Goal: Information Seeking & Learning: Learn about a topic

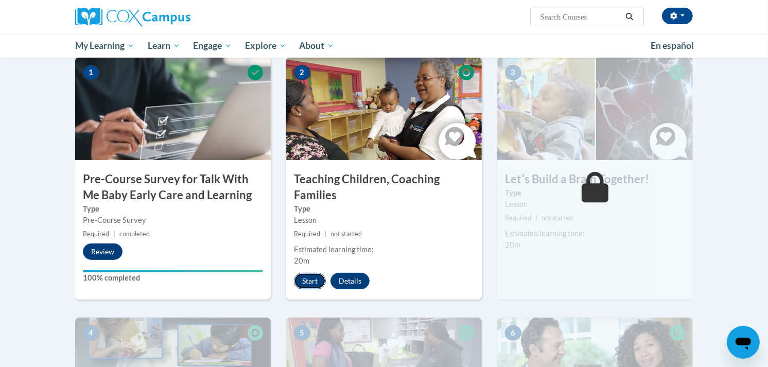
click at [315, 280] on button "Start" at bounding box center [310, 281] width 32 height 16
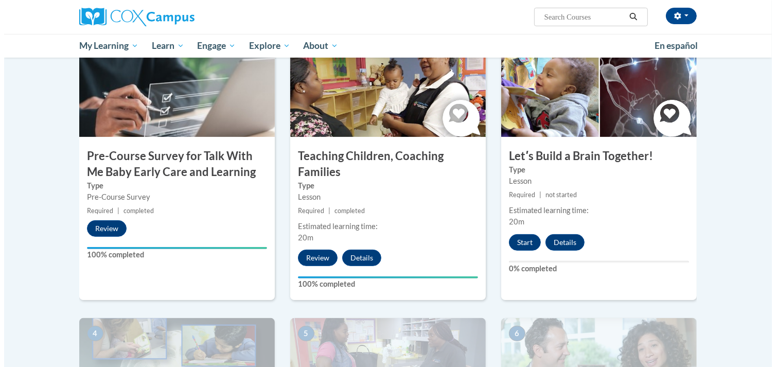
scroll to position [251, 0]
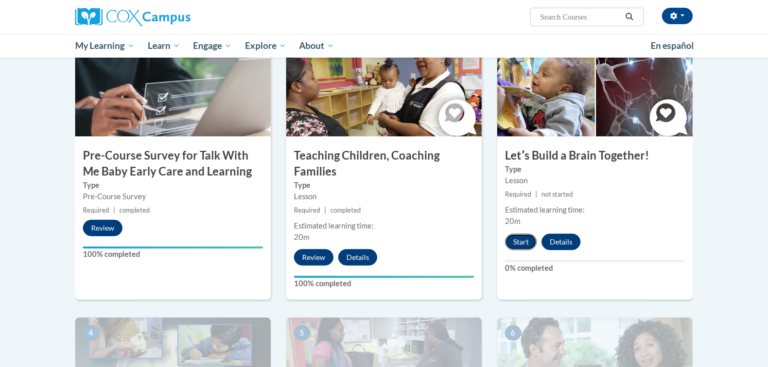
click at [517, 238] on button "Start" at bounding box center [521, 242] width 32 height 16
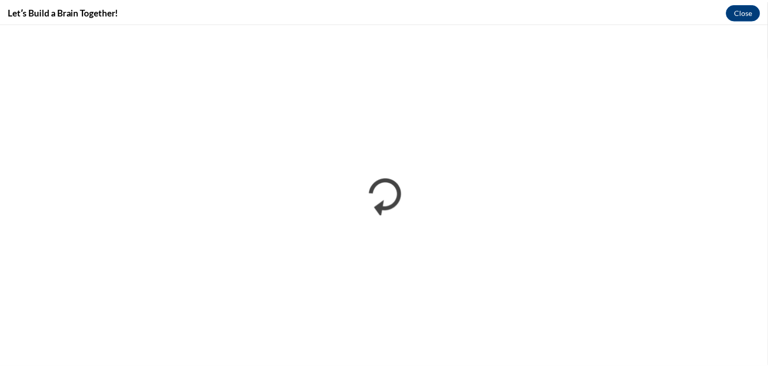
scroll to position [0, 0]
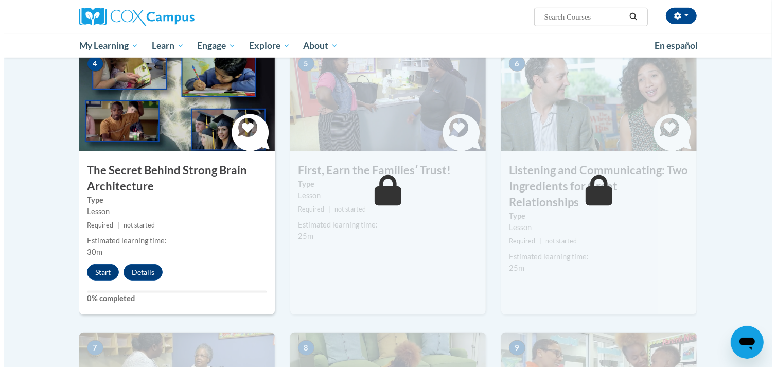
scroll to position [520, 0]
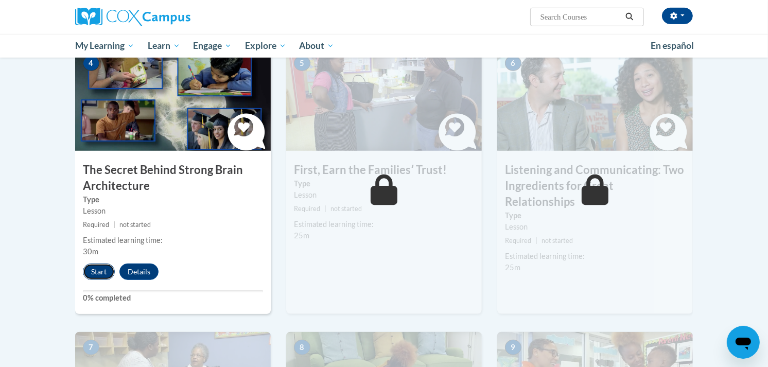
click at [98, 269] on button "Start" at bounding box center [99, 271] width 32 height 16
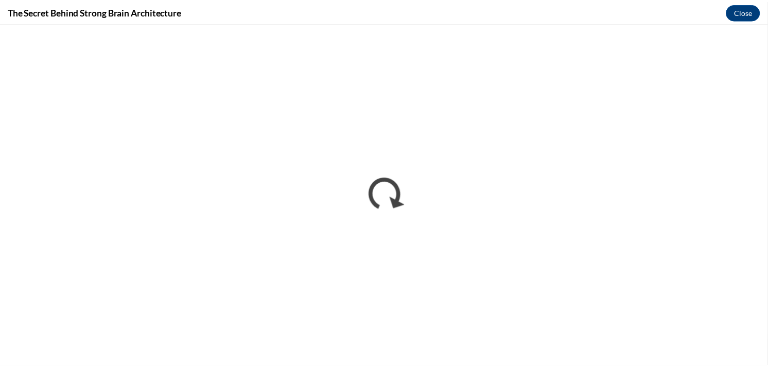
scroll to position [0, 0]
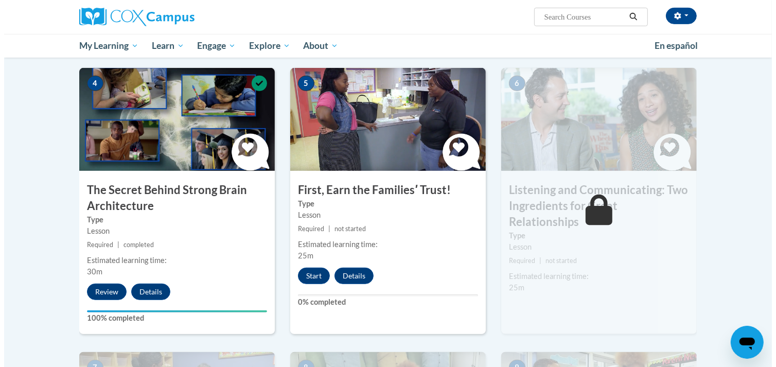
scroll to position [501, 0]
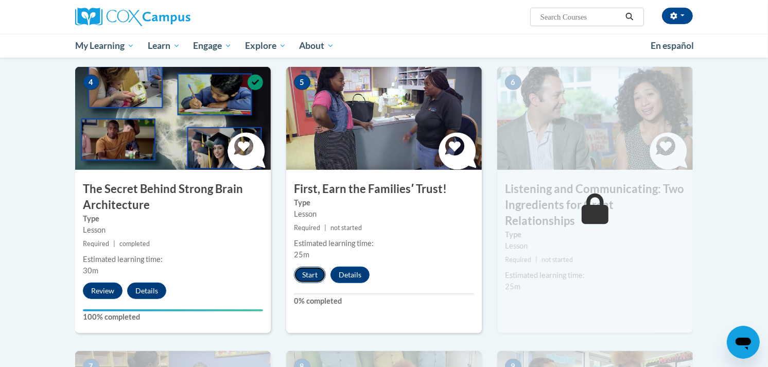
click at [314, 273] on button "Start" at bounding box center [310, 275] width 32 height 16
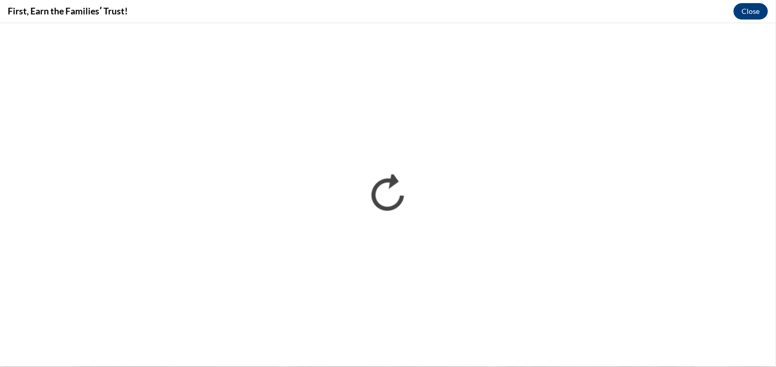
scroll to position [0, 0]
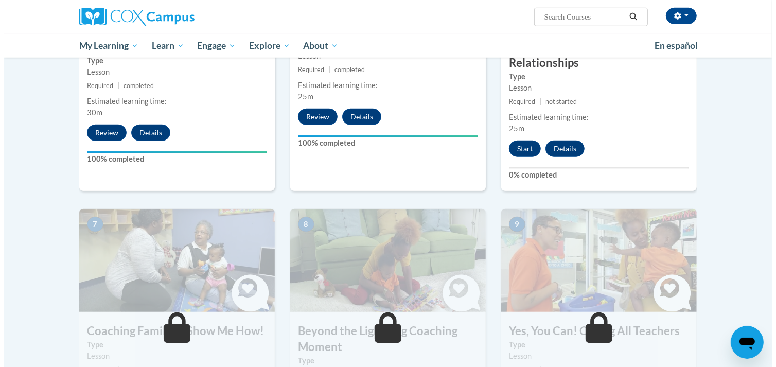
scroll to position [660, 0]
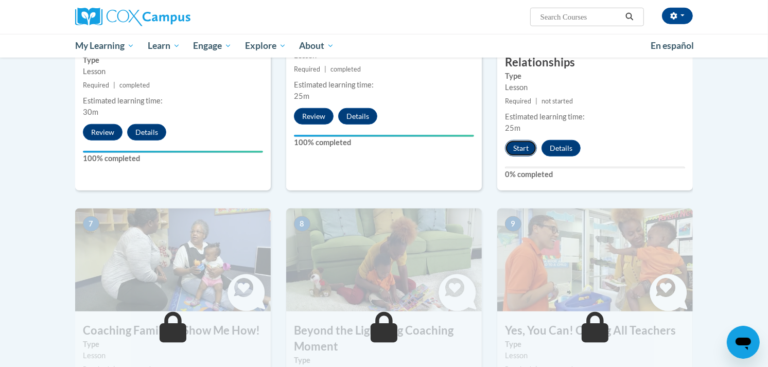
click at [519, 140] on button "Start" at bounding box center [521, 148] width 32 height 16
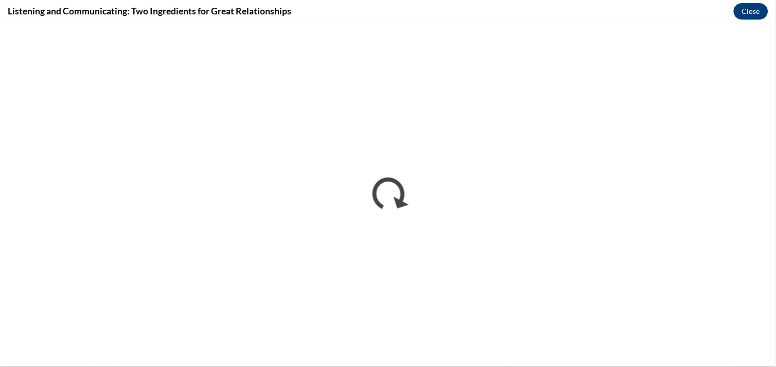
scroll to position [0, 0]
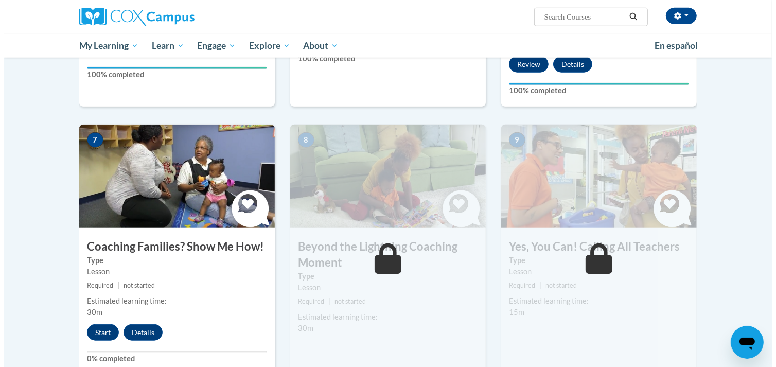
scroll to position [745, 0]
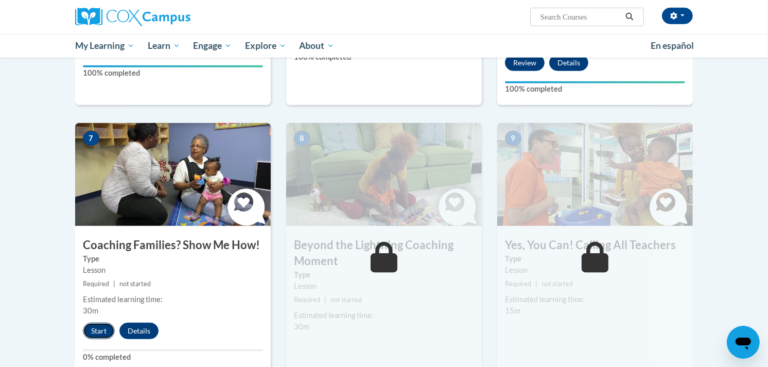
click at [109, 323] on button "Start" at bounding box center [99, 331] width 32 height 16
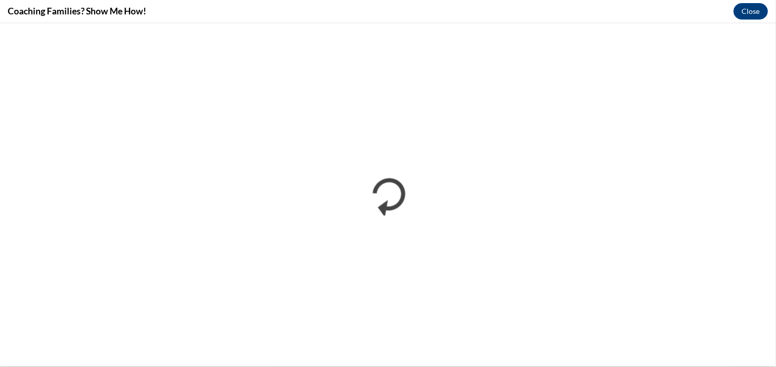
scroll to position [0, 0]
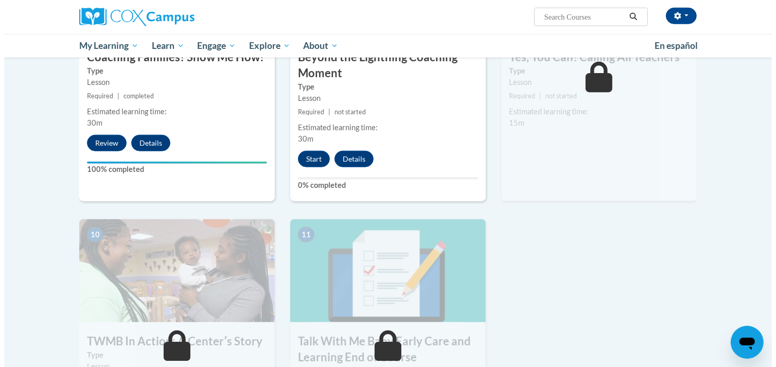
scroll to position [934, 0]
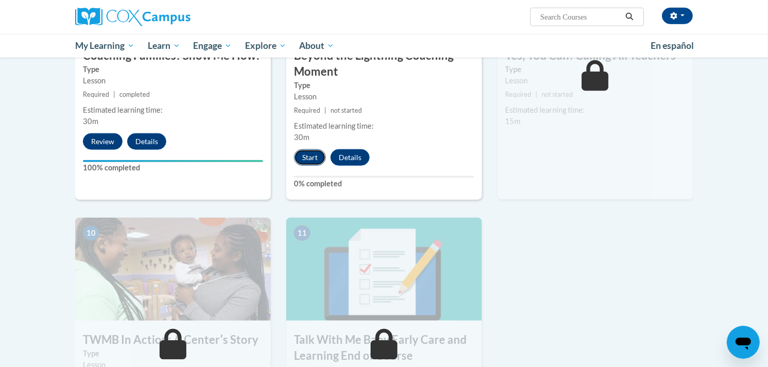
click at [321, 149] on button "Start" at bounding box center [310, 157] width 32 height 16
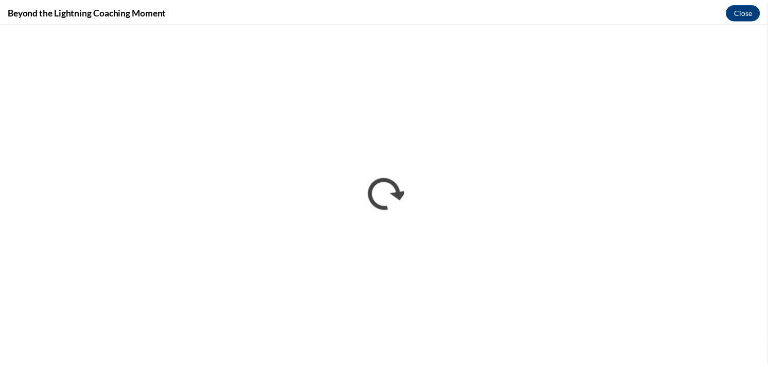
scroll to position [0, 0]
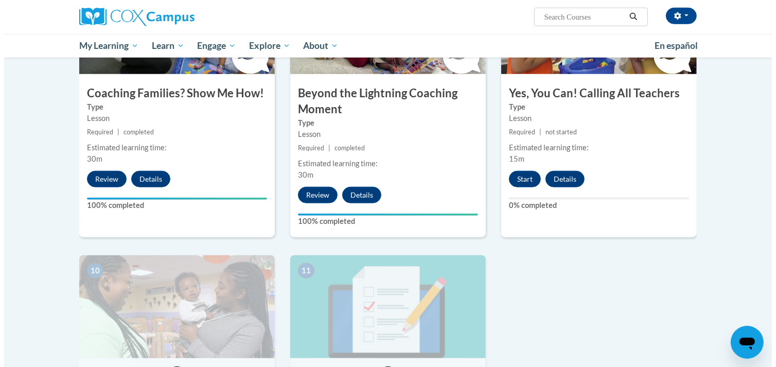
scroll to position [897, 0]
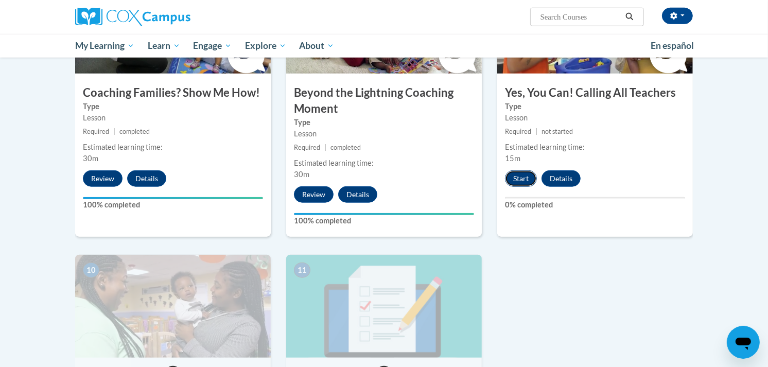
click at [515, 170] on button "Start" at bounding box center [521, 178] width 32 height 16
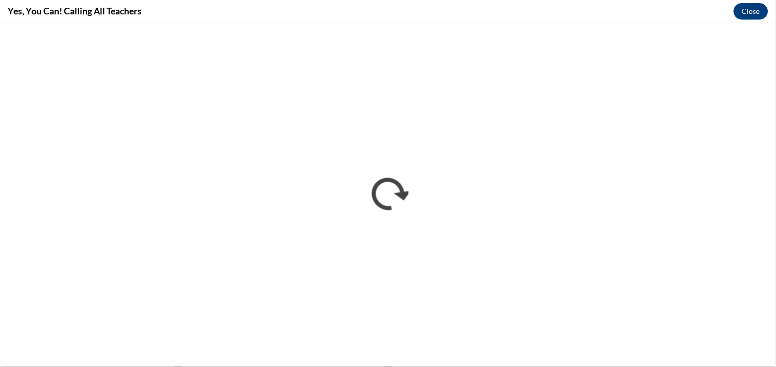
scroll to position [0, 0]
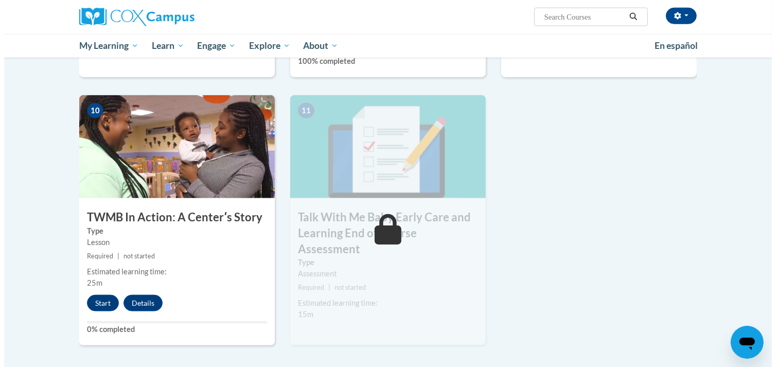
scroll to position [1057, 0]
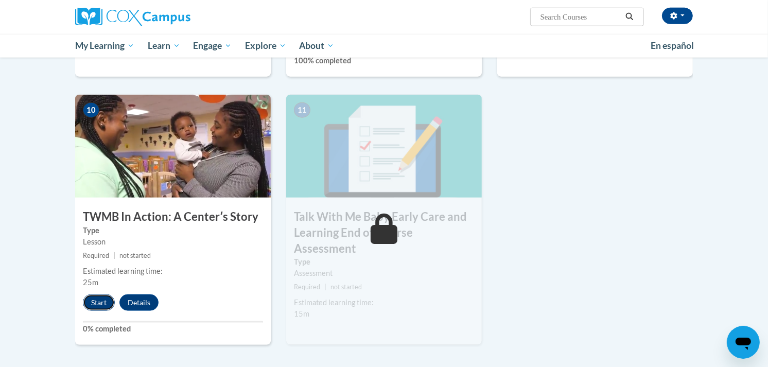
click at [96, 294] on button "Start" at bounding box center [99, 302] width 32 height 16
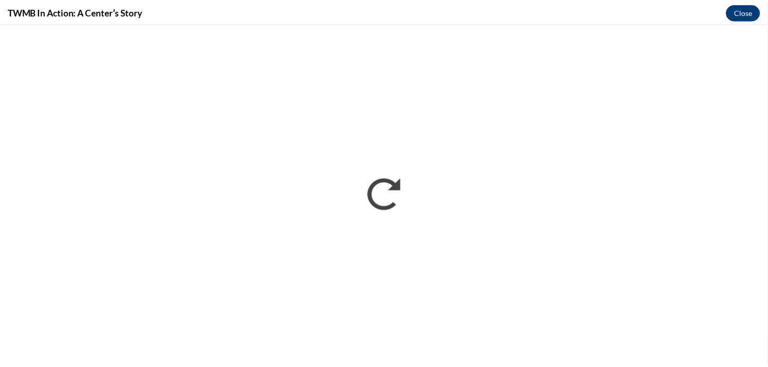
scroll to position [0, 0]
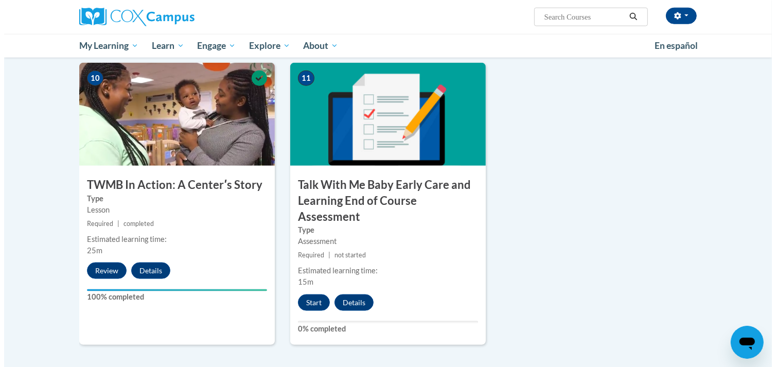
scroll to position [1090, 0]
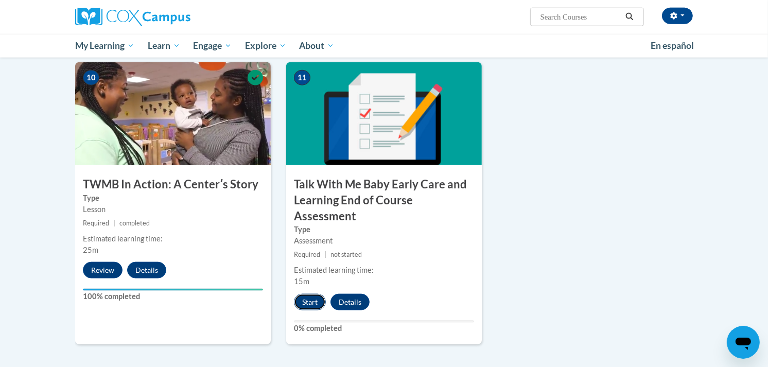
click at [316, 294] on button "Start" at bounding box center [310, 302] width 32 height 16
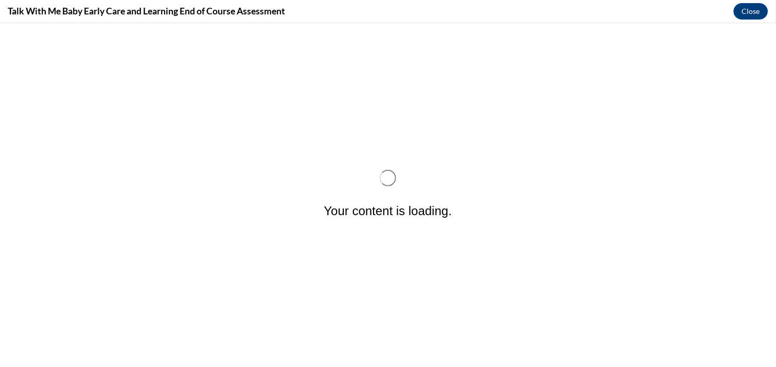
scroll to position [0, 0]
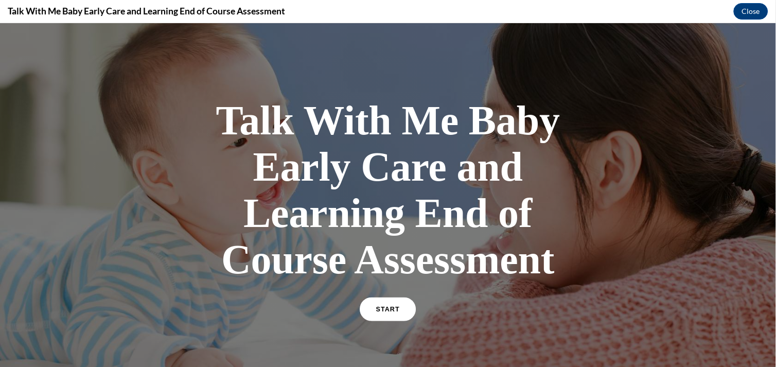
click at [387, 312] on link "START" at bounding box center [388, 309] width 56 height 24
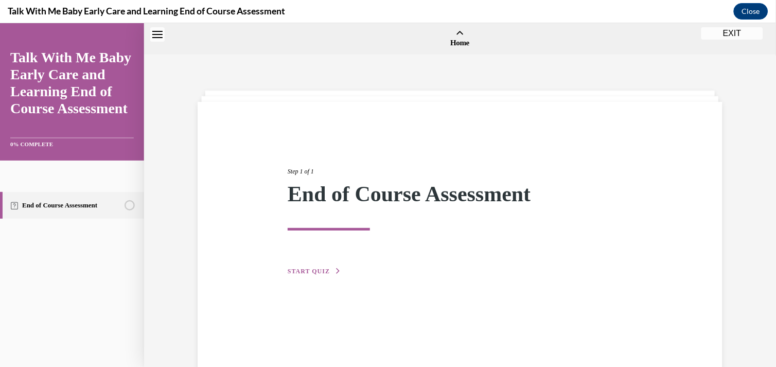
scroll to position [32, 0]
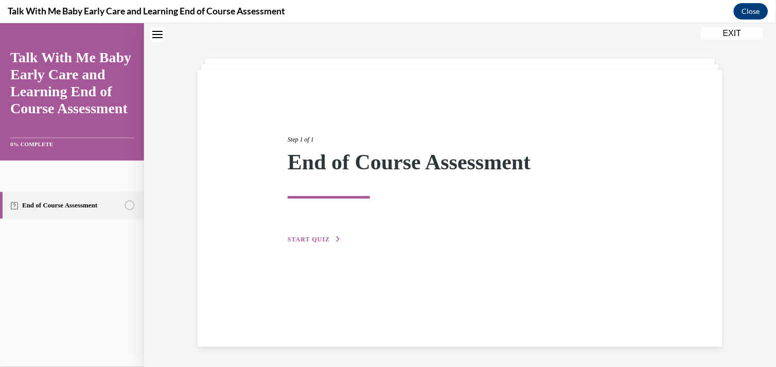
click at [298, 235] on span "START QUIZ" at bounding box center [309, 238] width 42 height 7
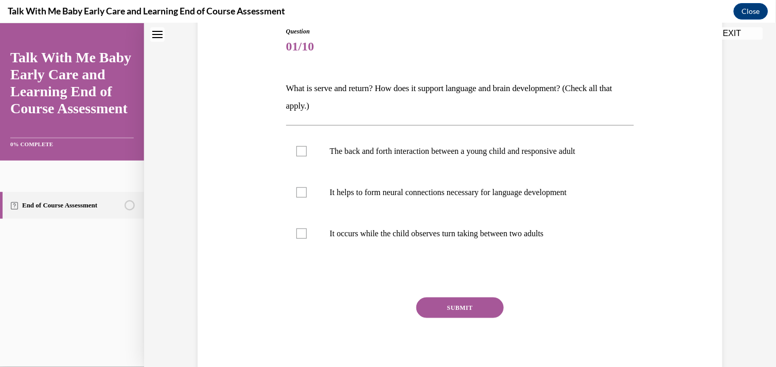
scroll to position [117, 0]
click at [306, 154] on label "The back and forth interaction between a young child and responsive adult" at bounding box center [460, 150] width 348 height 41
click at [306, 154] on input "The back and forth interaction between a young child and responsive adult" at bounding box center [301, 150] width 10 height 10
checkbox input "true"
click at [295, 197] on label "It helps to form neural connections necessary for language development" at bounding box center [460, 191] width 348 height 41
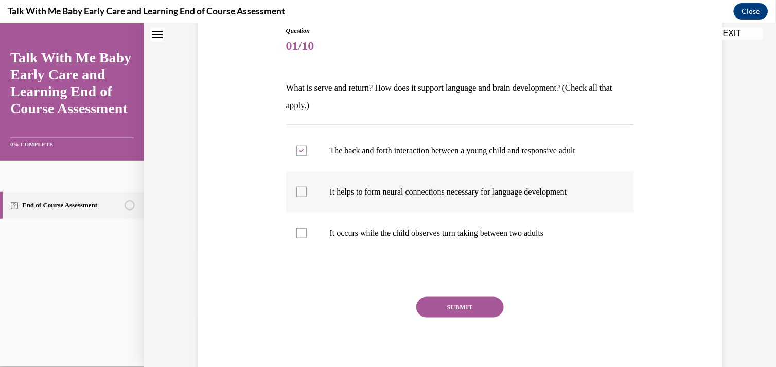
click at [296, 197] on input "It helps to form neural connections necessary for language development" at bounding box center [301, 191] width 10 height 10
checkbox input "true"
click at [436, 302] on button "SUBMIT" at bounding box center [459, 306] width 87 height 21
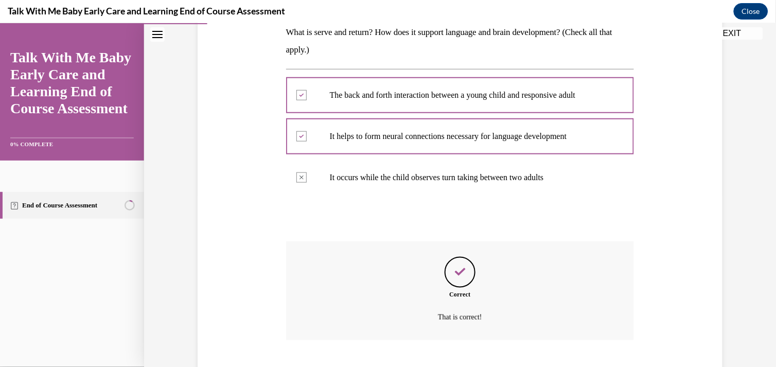
scroll to position [234, 0]
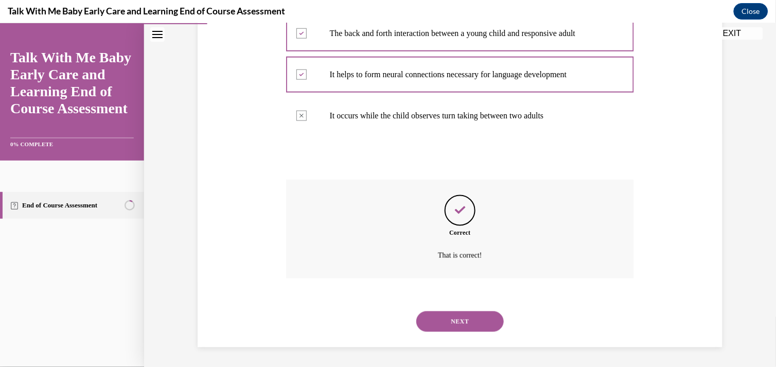
click at [445, 314] on button "NEXT" at bounding box center [459, 321] width 87 height 21
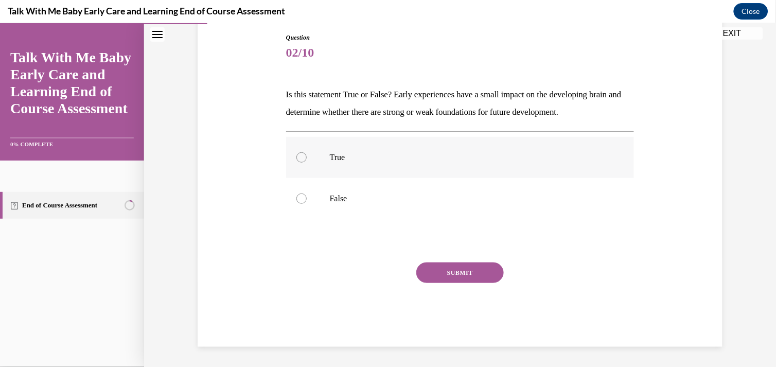
click at [322, 158] on label "True" at bounding box center [460, 156] width 348 height 41
click at [307, 158] on input "True" at bounding box center [301, 157] width 10 height 10
radio input "true"
click at [431, 268] on button "SUBMIT" at bounding box center [459, 272] width 87 height 21
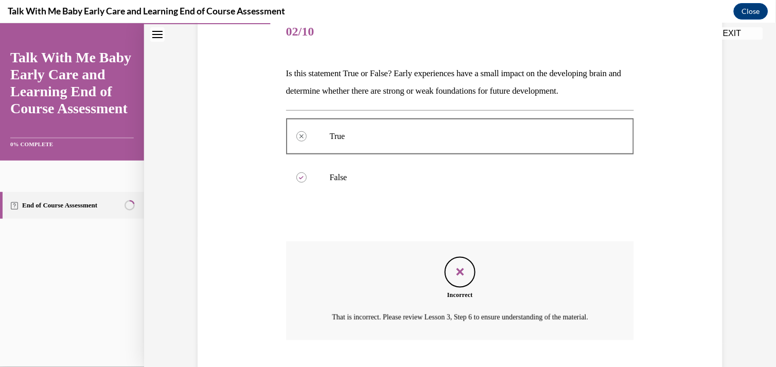
scroll to position [206, 0]
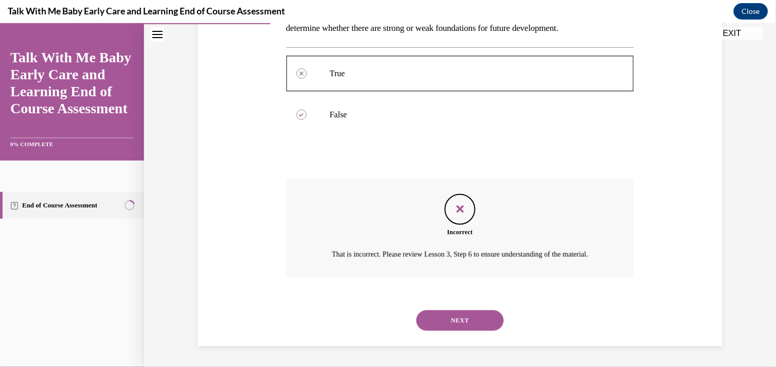
click at [434, 316] on button "NEXT" at bounding box center [459, 320] width 87 height 21
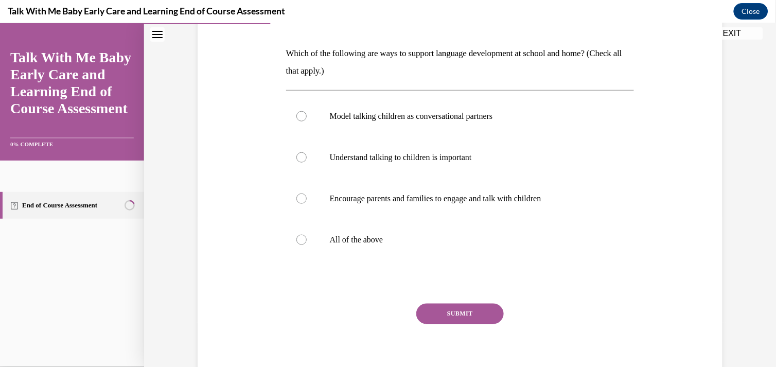
scroll to position [152, 0]
click at [330, 116] on p "Model talking children as conversational partners" at bounding box center [469, 115] width 279 height 10
click at [307, 116] on input "Model talking children as conversational partners" at bounding box center [301, 115] width 10 height 10
radio input "true"
click at [304, 170] on label "Understand talking to children is important" at bounding box center [460, 156] width 348 height 41
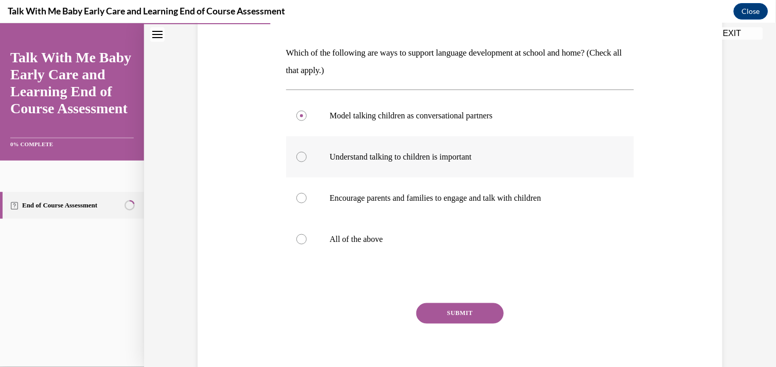
click at [304, 162] on input "Understand talking to children is important" at bounding box center [301, 156] width 10 height 10
radio input "true"
click at [296, 239] on div at bounding box center [301, 239] width 10 height 10
click at [296, 239] on input "All of the above" at bounding box center [301, 239] width 10 height 10
radio input "true"
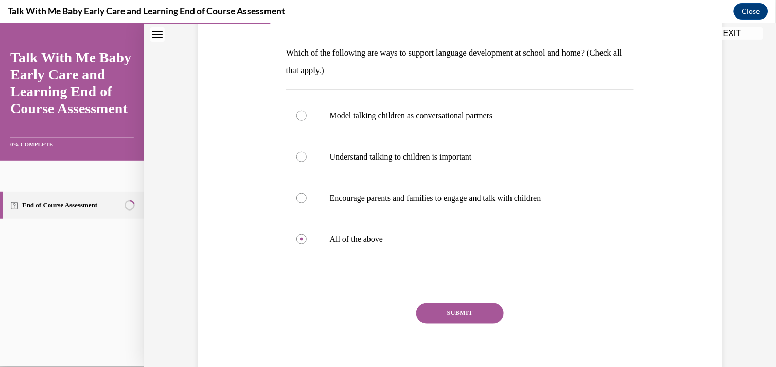
click at [466, 319] on button "SUBMIT" at bounding box center [459, 313] width 87 height 21
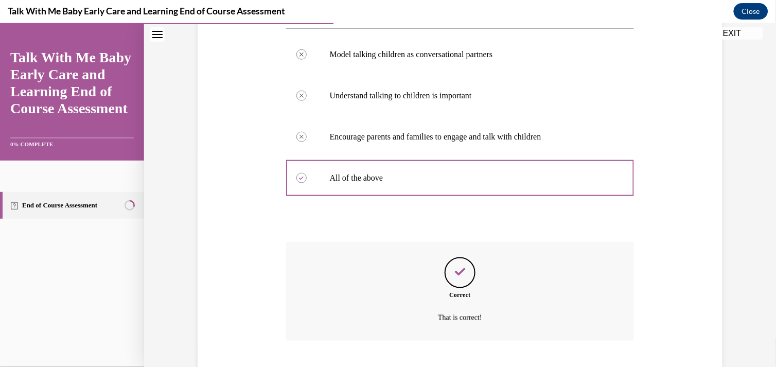
scroll to position [275, 0]
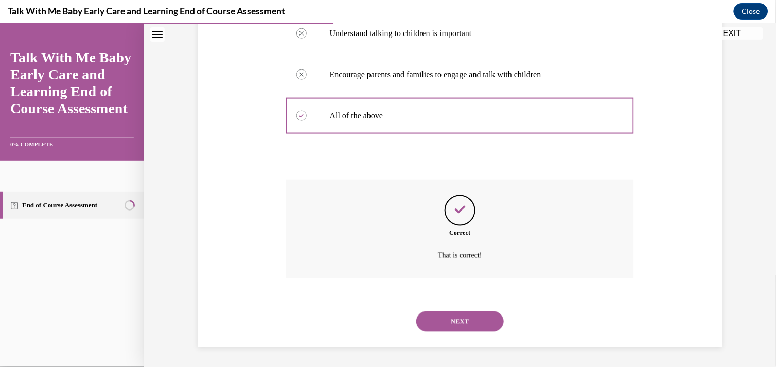
click at [466, 319] on button "NEXT" at bounding box center [459, 321] width 87 height 21
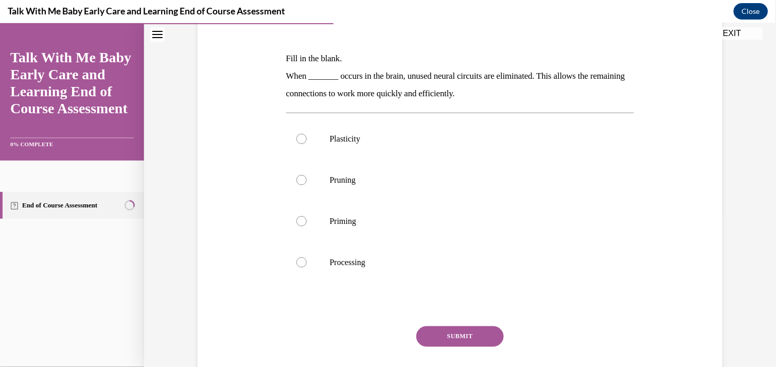
scroll to position [147, 0]
click at [296, 220] on div at bounding box center [301, 220] width 10 height 10
click at [296, 220] on input "Priming" at bounding box center [301, 220] width 10 height 10
radio input "true"
click at [443, 330] on button "SUBMIT" at bounding box center [459, 335] width 87 height 21
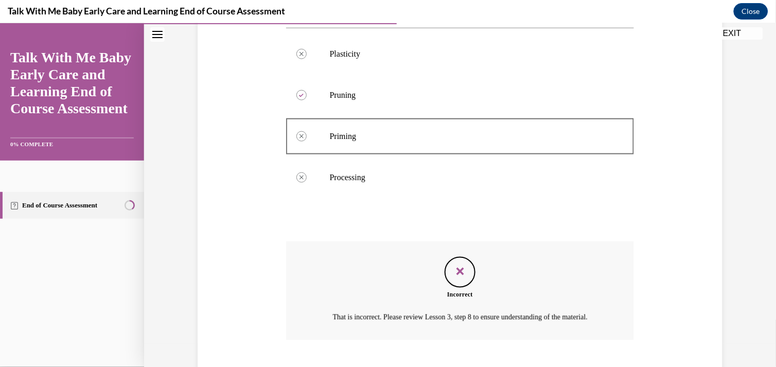
scroll to position [305, 0]
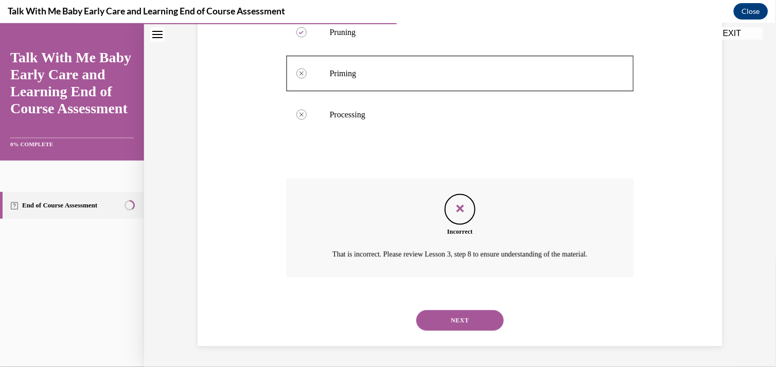
click at [436, 322] on button "NEXT" at bounding box center [459, 320] width 87 height 21
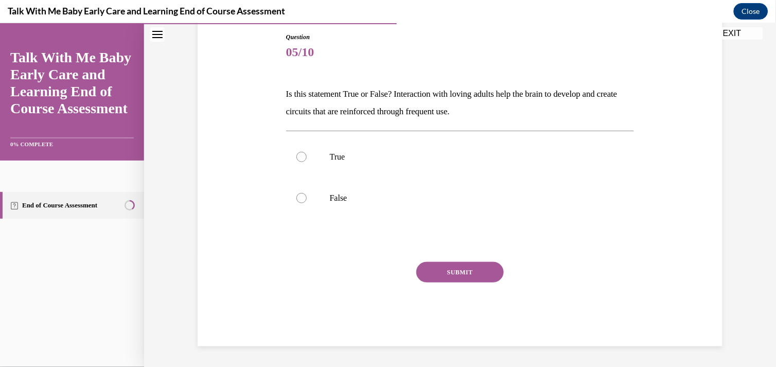
scroll to position [110, 0]
click at [318, 160] on label "True" at bounding box center [460, 156] width 348 height 41
click at [307, 160] on input "True" at bounding box center [301, 157] width 10 height 10
radio input "true"
click at [450, 279] on button "SUBMIT" at bounding box center [459, 272] width 87 height 21
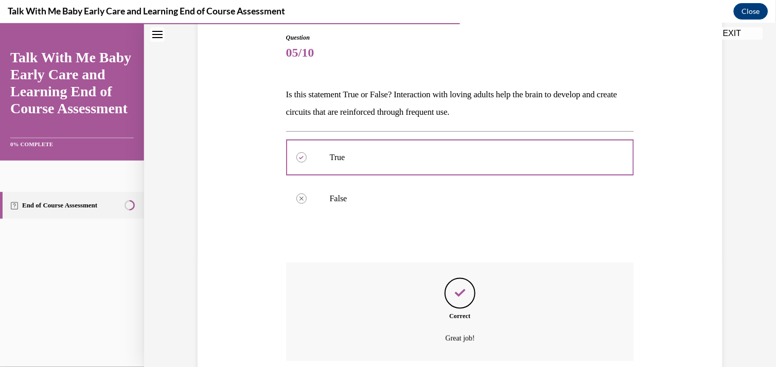
scroll to position [193, 0]
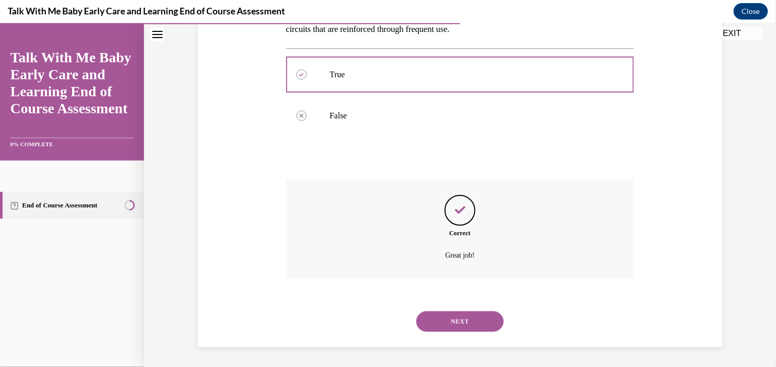
click at [448, 320] on button "NEXT" at bounding box center [459, 321] width 87 height 21
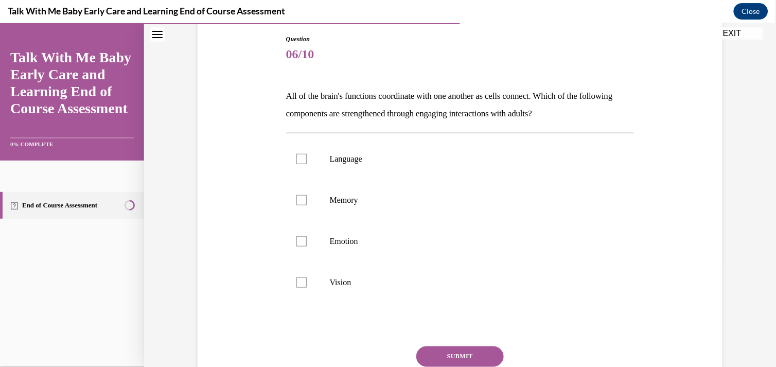
scroll to position [109, 0]
click at [305, 157] on label "Language" at bounding box center [460, 157] width 348 height 41
click at [305, 157] on input "Language" at bounding box center [301, 158] width 10 height 10
checkbox input "true"
click at [302, 198] on label "Memory" at bounding box center [460, 199] width 348 height 41
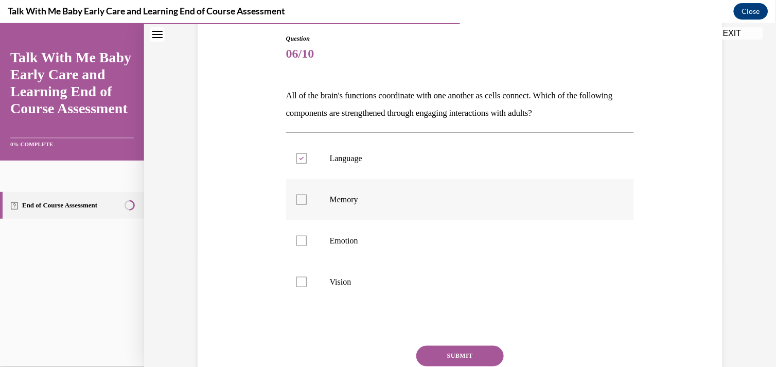
click at [302, 198] on input "Memory" at bounding box center [301, 199] width 10 height 10
checkbox input "true"
click at [299, 240] on div at bounding box center [301, 240] width 10 height 10
click at [299, 240] on input "Emotion" at bounding box center [301, 240] width 10 height 10
checkbox input "true"
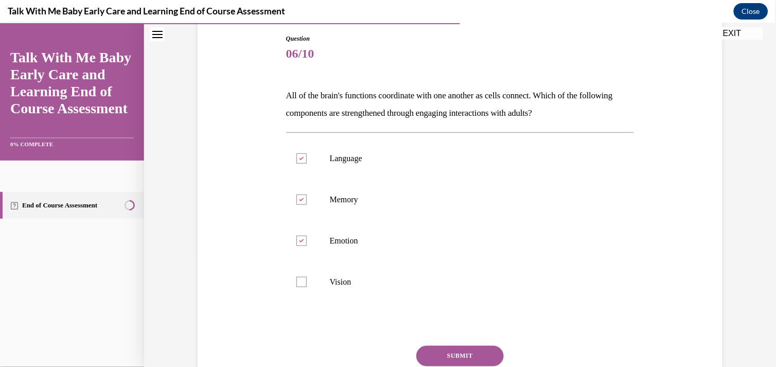
click at [422, 348] on button "SUBMIT" at bounding box center [459, 355] width 87 height 21
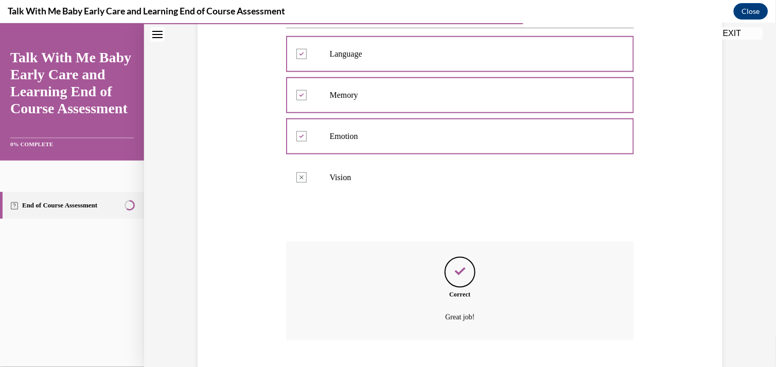
scroll to position [275, 0]
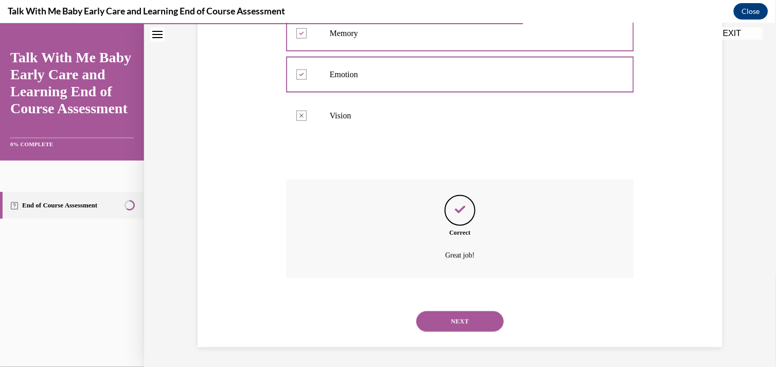
click at [457, 329] on button "NEXT" at bounding box center [459, 321] width 87 height 21
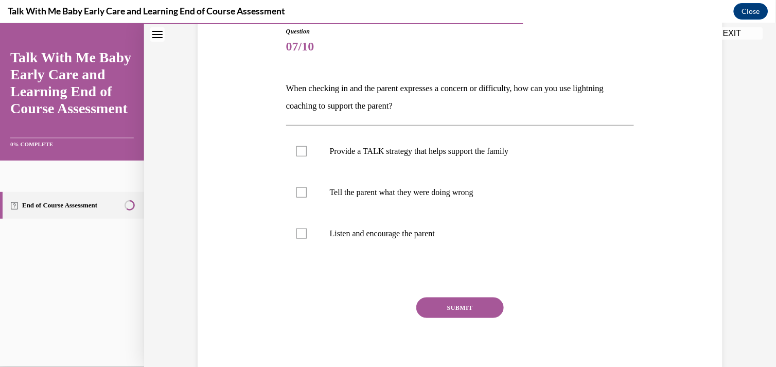
scroll to position [117, 0]
click at [290, 150] on label "Provide a TALK strategy that helps support the family" at bounding box center [460, 150] width 348 height 41
click at [296, 150] on input "Provide a TALK strategy that helps support the family" at bounding box center [301, 150] width 10 height 10
checkbox input "true"
click at [294, 241] on label "Listen and encourage the parent" at bounding box center [460, 232] width 348 height 41
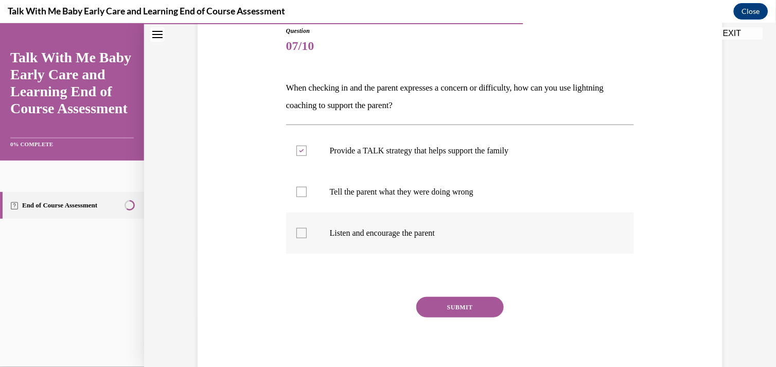
click at [296, 238] on input "Listen and encourage the parent" at bounding box center [301, 232] width 10 height 10
checkbox input "true"
click at [426, 304] on button "SUBMIT" at bounding box center [459, 306] width 87 height 21
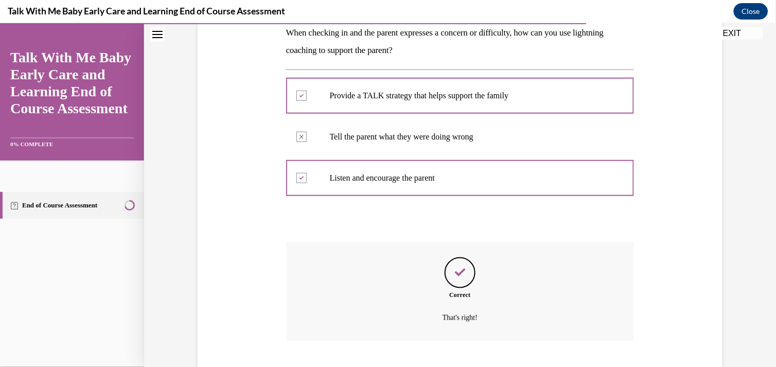
scroll to position [234, 0]
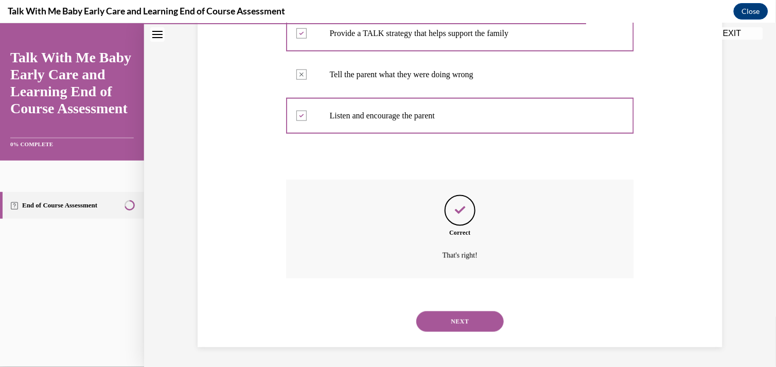
click at [429, 317] on button "NEXT" at bounding box center [459, 321] width 87 height 21
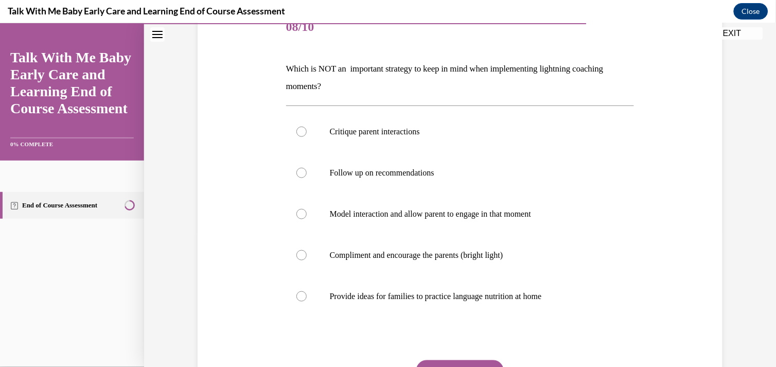
scroll to position [141, 0]
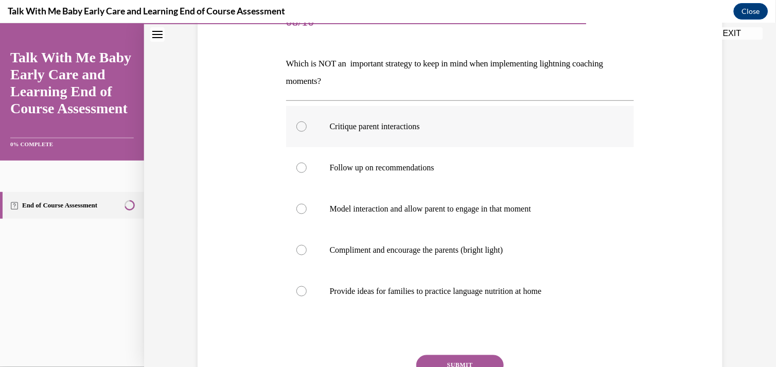
click at [309, 127] on label "Critique parent interactions" at bounding box center [460, 125] width 348 height 41
click at [307, 127] on input "Critique parent interactions" at bounding box center [301, 126] width 10 height 10
radio input "true"
click at [446, 358] on button "SUBMIT" at bounding box center [459, 365] width 87 height 21
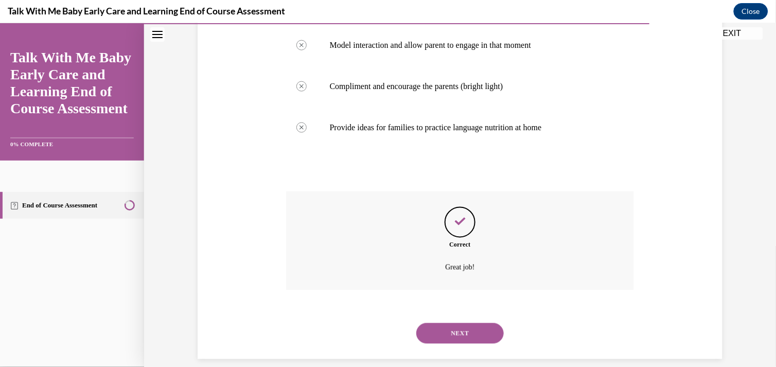
scroll to position [305, 0]
click at [448, 329] on button "NEXT" at bounding box center [459, 332] width 87 height 21
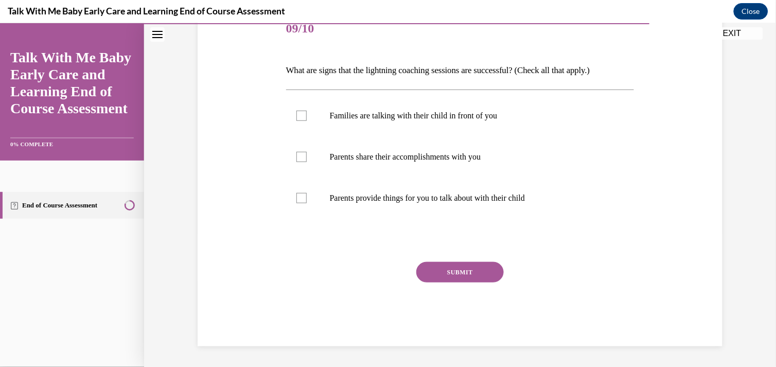
scroll to position [114, 0]
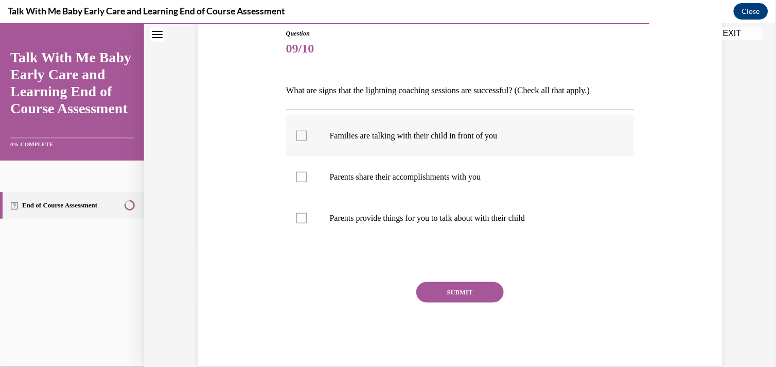
click at [296, 140] on div at bounding box center [301, 135] width 10 height 10
click at [296, 140] on input "Families are talking with their child in front of you" at bounding box center [301, 135] width 10 height 10
checkbox input "true"
click at [298, 183] on label "Parents share their accomplishments with you" at bounding box center [460, 176] width 348 height 41
click at [298, 182] on input "Parents share their accomplishments with you" at bounding box center [301, 176] width 10 height 10
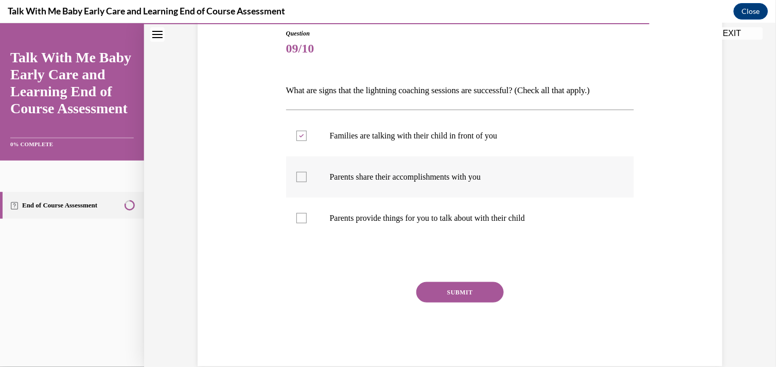
checkbox input "true"
click at [443, 290] on button "SUBMIT" at bounding box center [459, 291] width 87 height 21
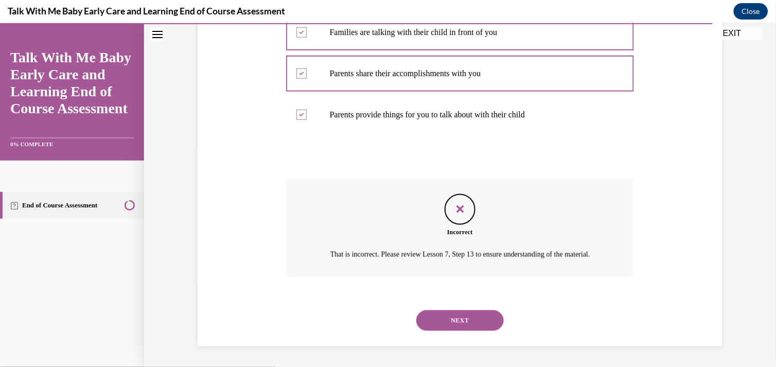
scroll to position [229, 0]
click at [440, 317] on button "NEXT" at bounding box center [459, 320] width 87 height 21
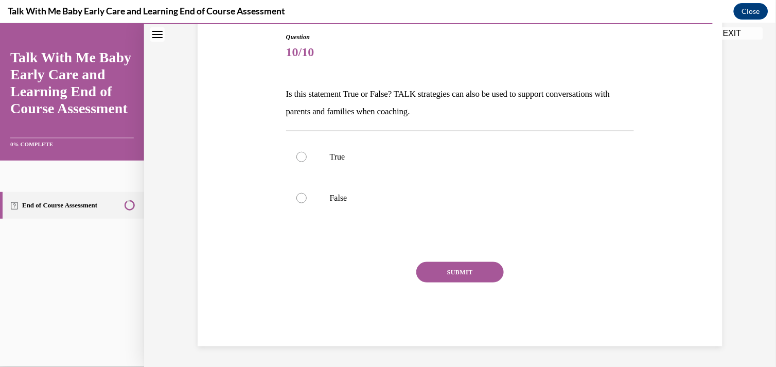
scroll to position [110, 0]
click at [305, 154] on label "True" at bounding box center [460, 156] width 348 height 41
click at [305, 154] on input "True" at bounding box center [301, 157] width 10 height 10
radio input "true"
click at [436, 279] on button "SUBMIT" at bounding box center [459, 272] width 87 height 21
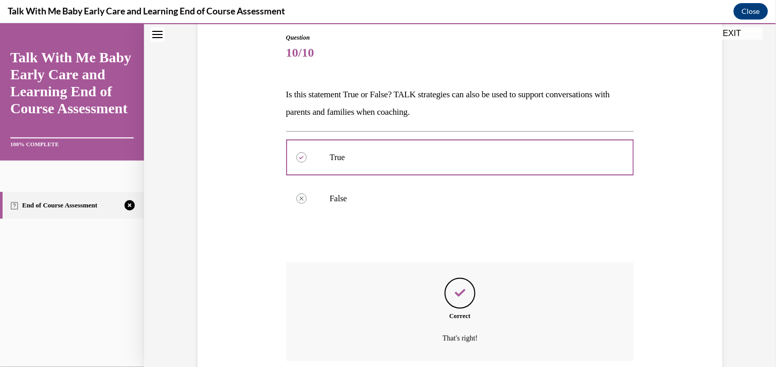
scroll to position [193, 0]
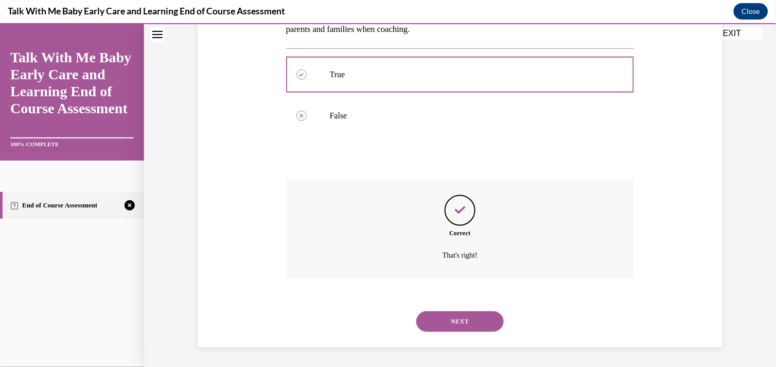
click at [437, 317] on button "NEXT" at bounding box center [459, 321] width 87 height 21
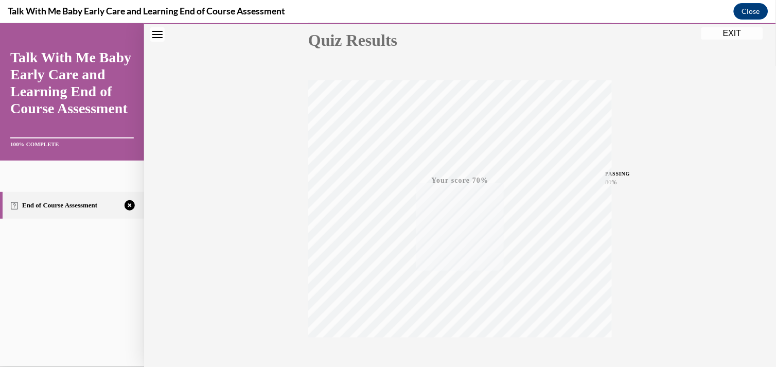
scroll to position [183, 0]
click at [463, 305] on icon "button" at bounding box center [460, 303] width 37 height 11
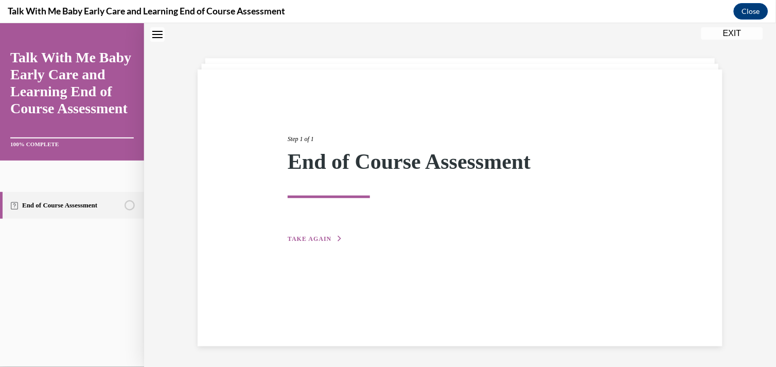
click at [312, 240] on span "TAKE AGAIN" at bounding box center [310, 238] width 44 height 7
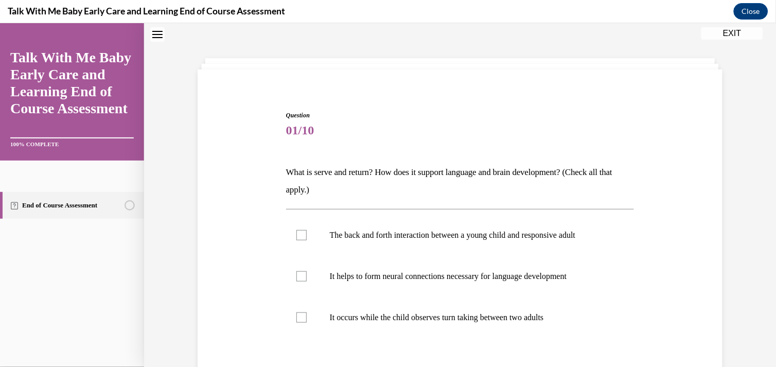
click at [312, 240] on label "The back and forth interaction between a young child and responsive adult" at bounding box center [460, 234] width 348 height 41
click at [307, 240] on input "The back and forth interaction between a young child and responsive adult" at bounding box center [301, 234] width 10 height 10
click at [312, 240] on label "The back and forth interaction between a young child and responsive adult" at bounding box center [460, 234] width 348 height 41
click at [307, 240] on input "The back and forth interaction between a young child and responsive adult" at bounding box center [301, 234] width 10 height 10
click at [312, 240] on label "The back and forth interaction between a young child and responsive adult" at bounding box center [460, 234] width 348 height 41
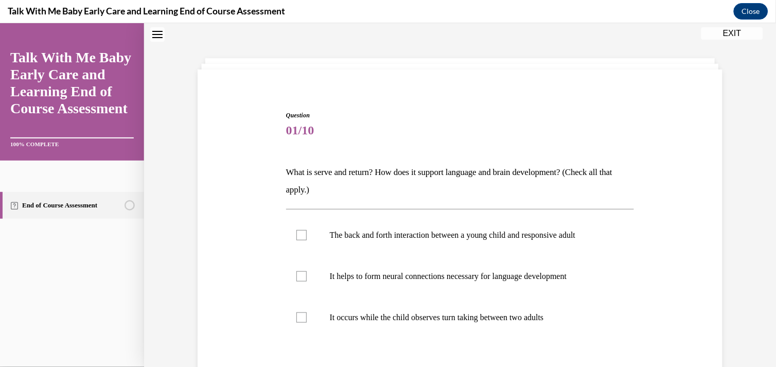
click at [307, 240] on input "The back and forth interaction between a young child and responsive adult" at bounding box center [301, 234] width 10 height 10
checkbox input "true"
click at [297, 273] on div at bounding box center [301, 276] width 10 height 10
click at [297, 273] on input "It helps to form neural connections necessary for language development" at bounding box center [301, 276] width 10 height 10
checkbox input "true"
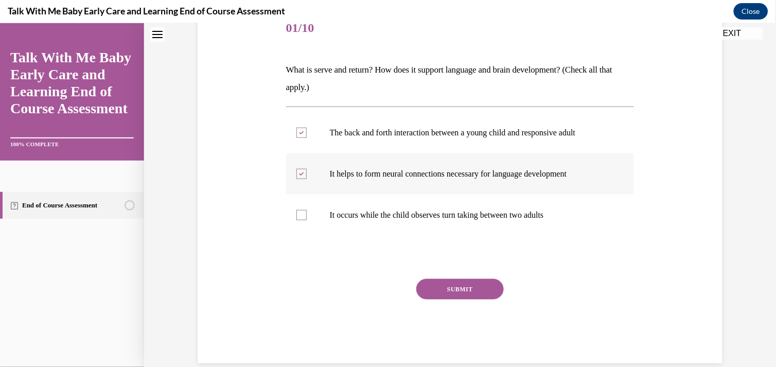
scroll to position [135, 0]
click at [422, 286] on button "SUBMIT" at bounding box center [459, 288] width 87 height 21
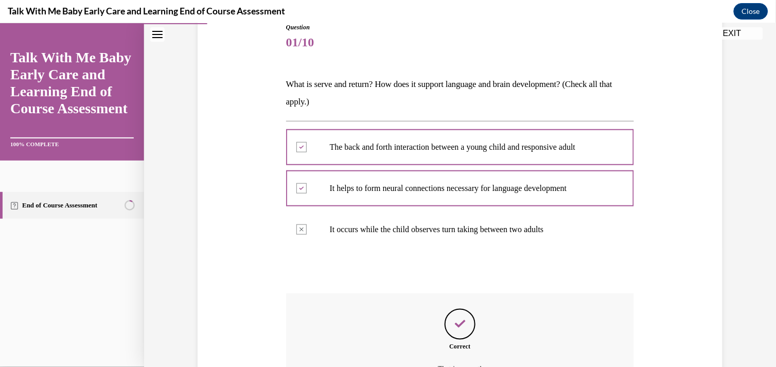
scroll to position [234, 0]
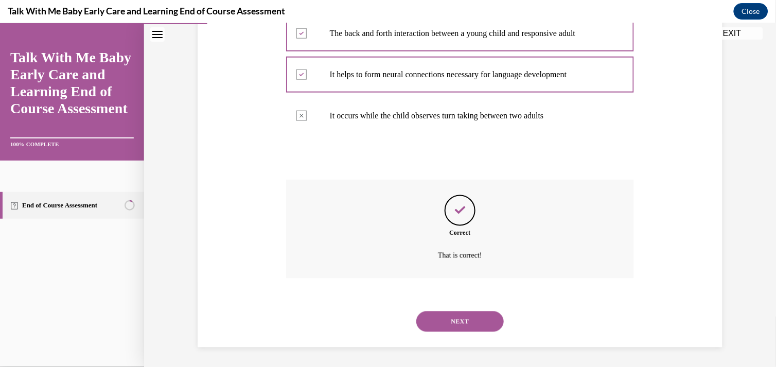
click at [434, 314] on button "NEXT" at bounding box center [459, 321] width 87 height 21
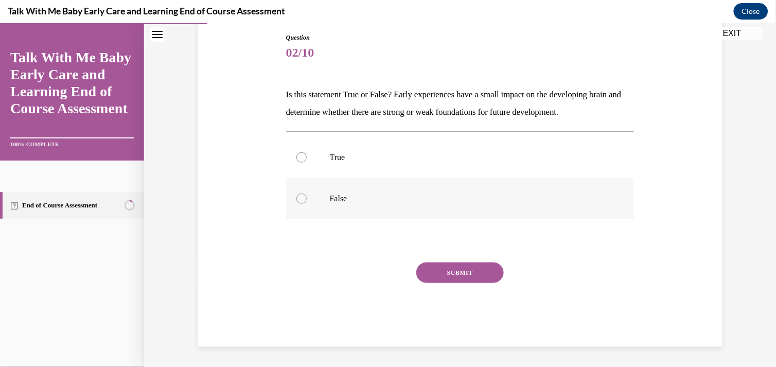
click at [311, 205] on label "False" at bounding box center [460, 198] width 348 height 41
click at [307, 203] on input "False" at bounding box center [301, 198] width 10 height 10
radio input "true"
click at [420, 265] on button "SUBMIT" at bounding box center [459, 272] width 87 height 21
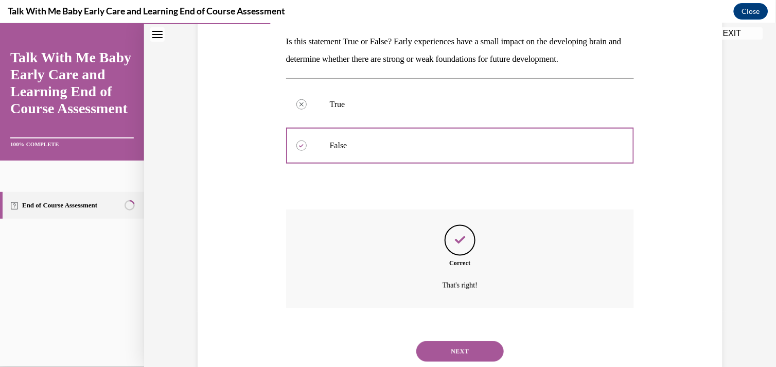
scroll to position [193, 0]
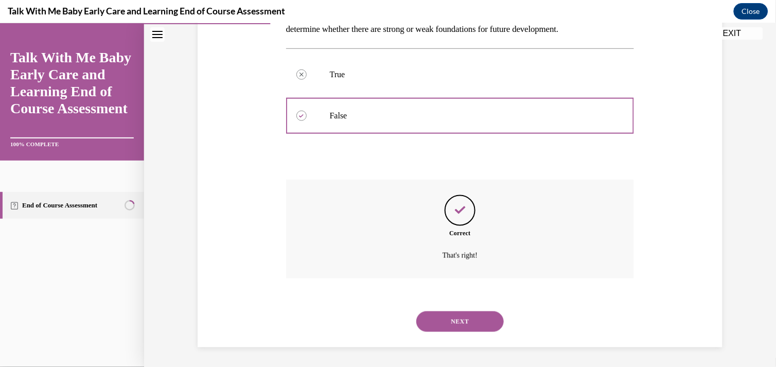
click at [441, 317] on button "NEXT" at bounding box center [459, 321] width 87 height 21
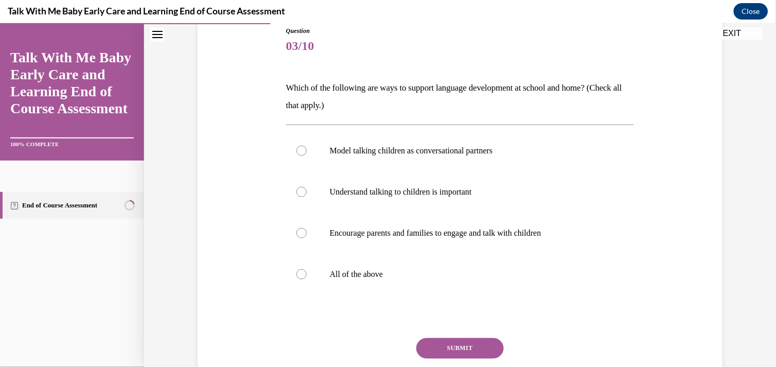
scroll to position [118, 0]
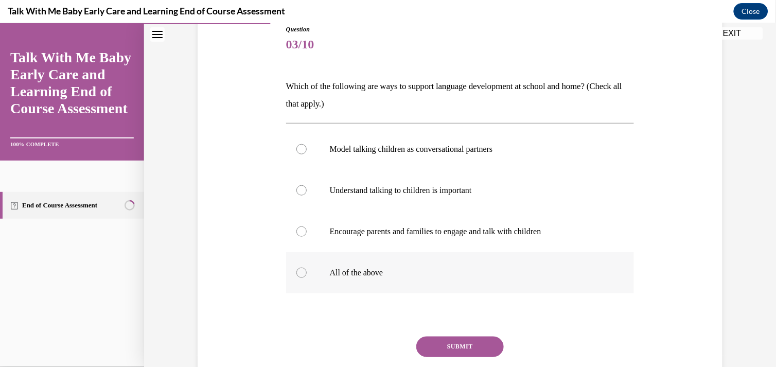
click at [313, 275] on label "All of the above" at bounding box center [460, 272] width 348 height 41
click at [307, 275] on input "All of the above" at bounding box center [301, 272] width 10 height 10
radio input "true"
click at [429, 343] on button "SUBMIT" at bounding box center [459, 346] width 87 height 21
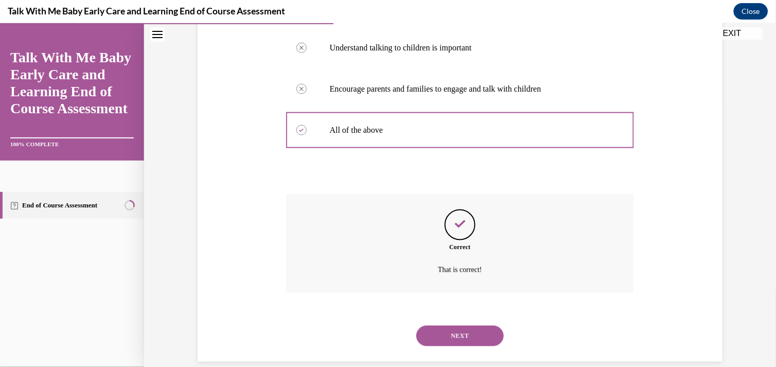
scroll to position [275, 0]
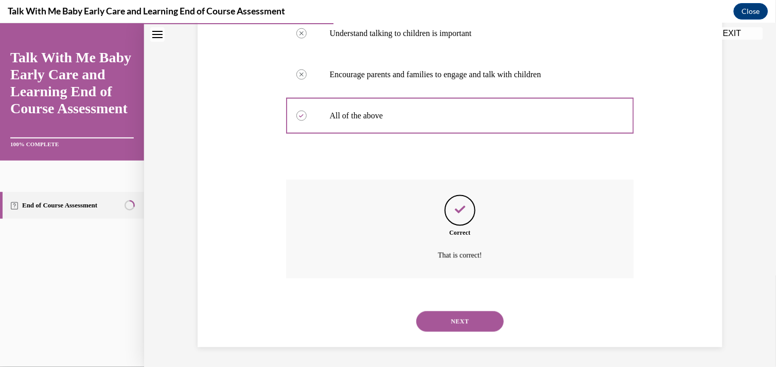
click at [444, 320] on button "NEXT" at bounding box center [459, 321] width 87 height 21
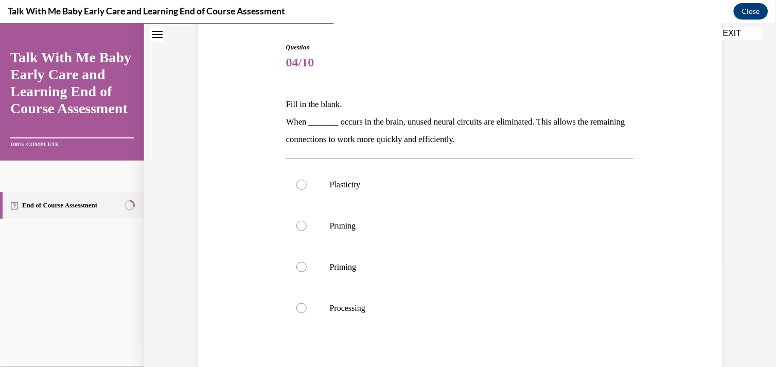
scroll to position [104, 0]
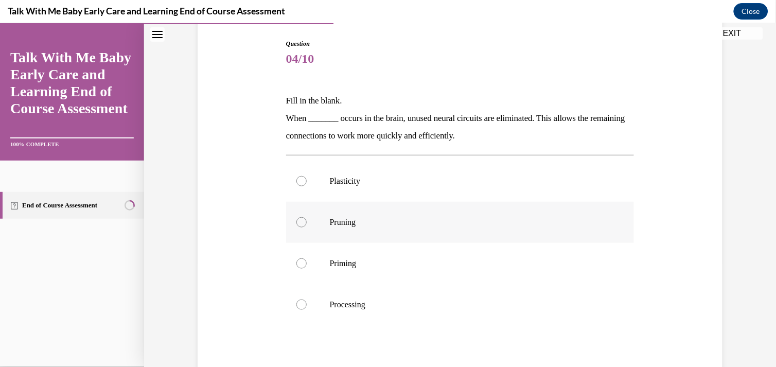
click at [337, 218] on p "Pruning" at bounding box center [469, 222] width 279 height 10
click at [307, 218] on input "Pruning" at bounding box center [301, 222] width 10 height 10
radio input "true"
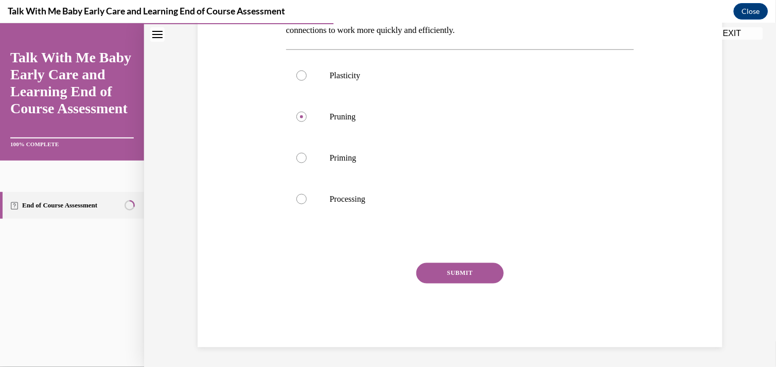
click at [441, 266] on button "SUBMIT" at bounding box center [459, 272] width 87 height 21
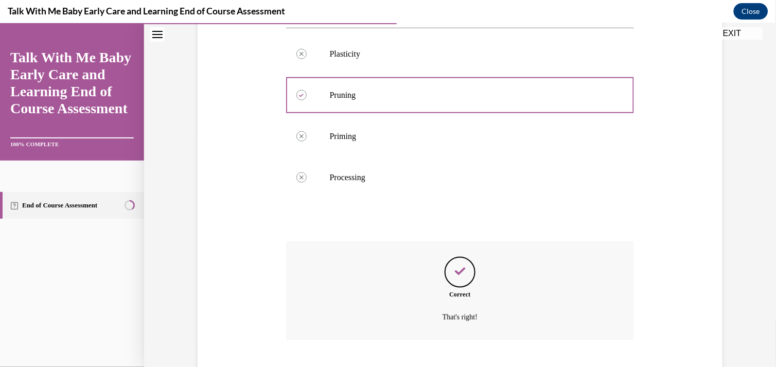
scroll to position [293, 0]
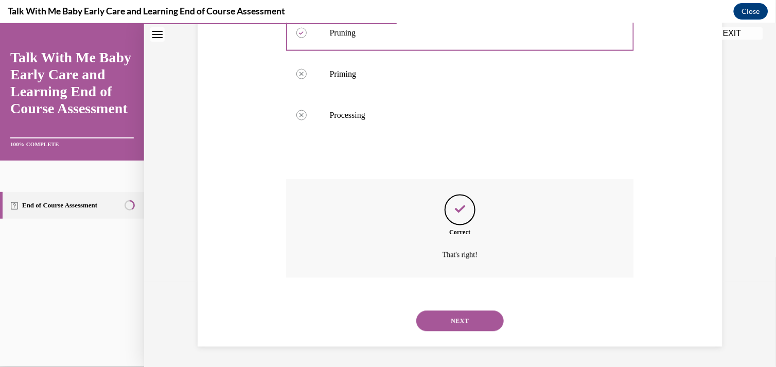
click at [436, 314] on button "NEXT" at bounding box center [459, 320] width 87 height 21
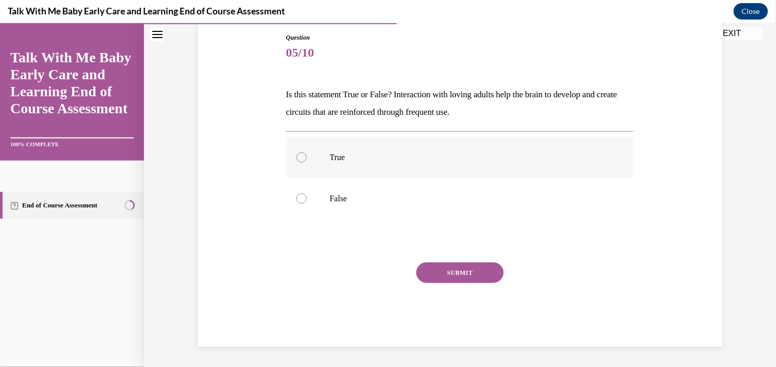
click at [326, 163] on label "True" at bounding box center [460, 156] width 348 height 41
click at [307, 162] on input "True" at bounding box center [301, 157] width 10 height 10
radio input "true"
click at [429, 267] on button "SUBMIT" at bounding box center [459, 272] width 87 height 21
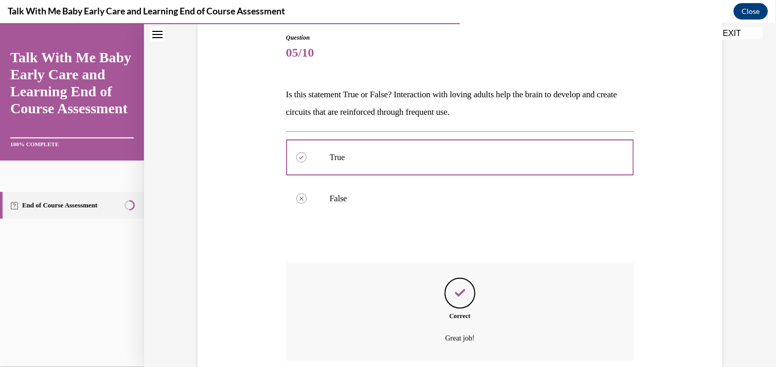
scroll to position [193, 0]
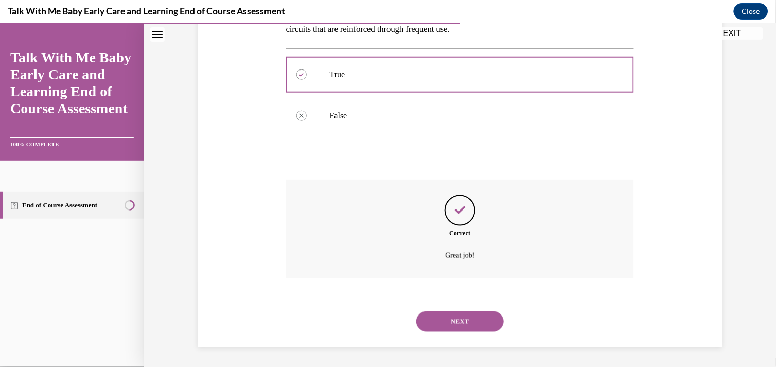
click at [444, 323] on button "NEXT" at bounding box center [459, 321] width 87 height 21
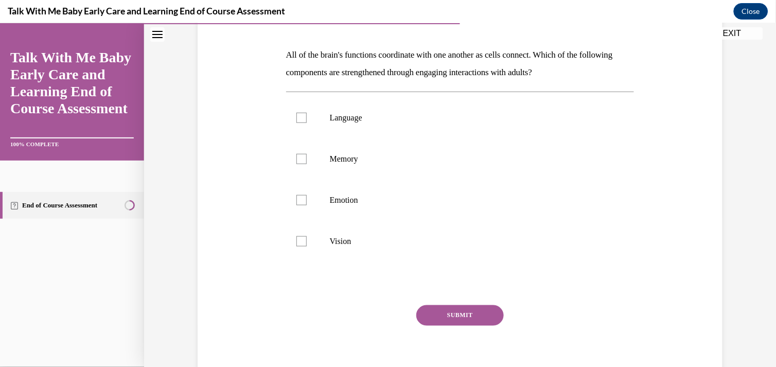
scroll to position [150, 0]
click at [336, 113] on p "Language" at bounding box center [469, 117] width 279 height 10
click at [307, 113] on input "Language" at bounding box center [301, 117] width 10 height 10
checkbox input "true"
click at [332, 157] on p "Memory" at bounding box center [469, 158] width 279 height 10
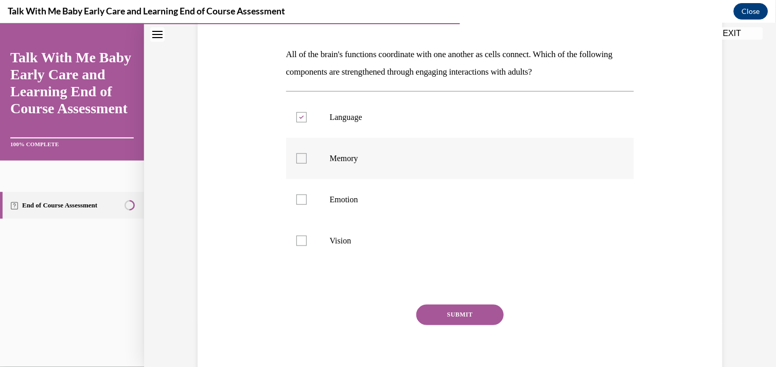
click at [307, 157] on input "Memory" at bounding box center [301, 158] width 10 height 10
checkbox input "true"
click at [322, 198] on label "Emotion" at bounding box center [460, 199] width 348 height 41
click at [307, 198] on input "Emotion" at bounding box center [301, 199] width 10 height 10
checkbox input "true"
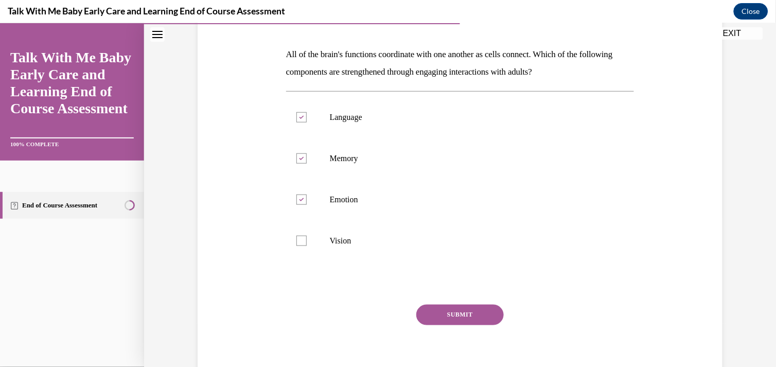
click at [424, 314] on button "SUBMIT" at bounding box center [459, 314] width 87 height 21
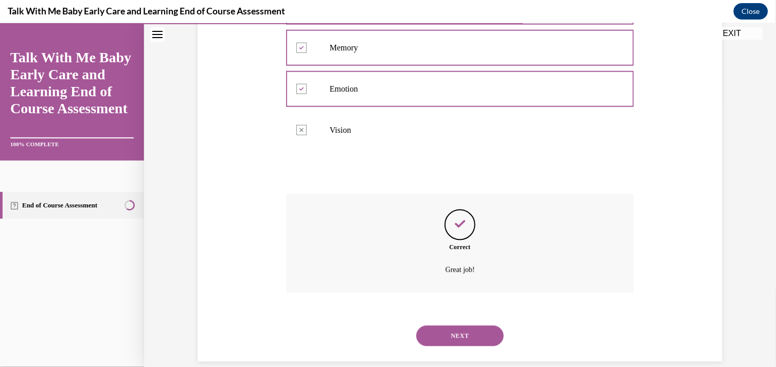
scroll to position [275, 0]
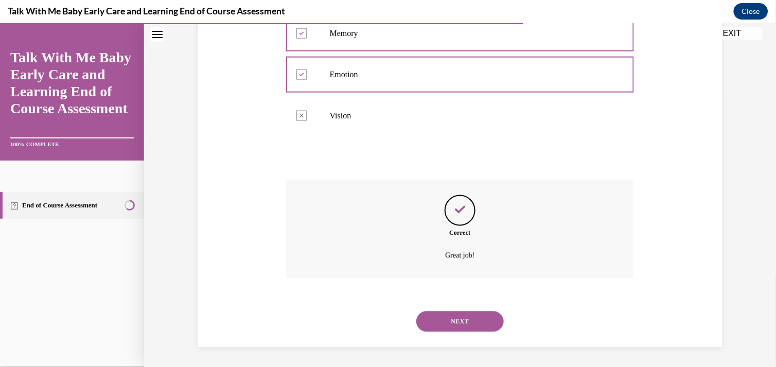
click at [449, 319] on button "NEXT" at bounding box center [459, 321] width 87 height 21
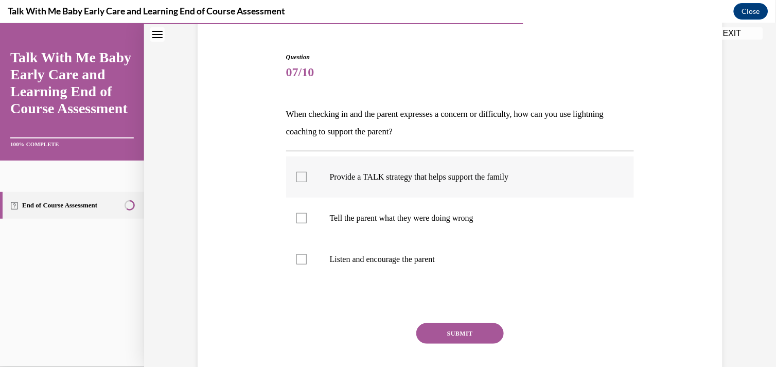
scroll to position [95, 0]
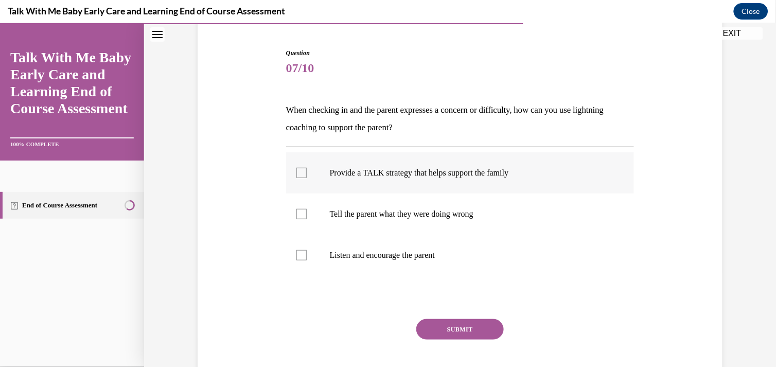
click at [366, 178] on label "Provide a TALK strategy that helps support the family" at bounding box center [460, 172] width 348 height 41
click at [307, 178] on input "Provide a TALK strategy that helps support the family" at bounding box center [301, 172] width 10 height 10
checkbox input "true"
click at [303, 260] on label "Listen and encourage the parent" at bounding box center [460, 254] width 348 height 41
click at [303, 260] on input "Listen and encourage the parent" at bounding box center [301, 255] width 10 height 10
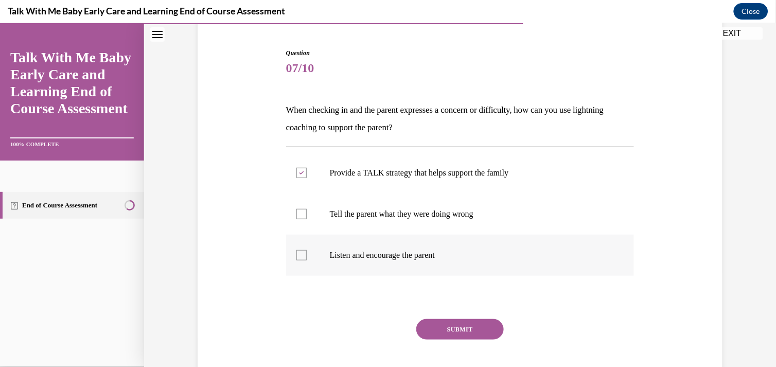
checkbox input "true"
click at [431, 324] on button "SUBMIT" at bounding box center [459, 329] width 87 height 21
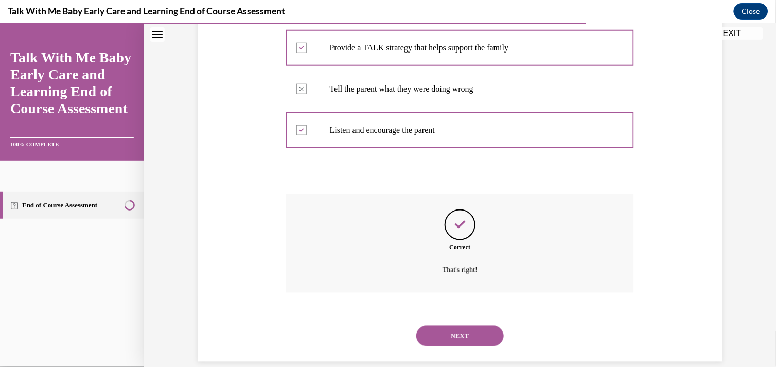
scroll to position [234, 0]
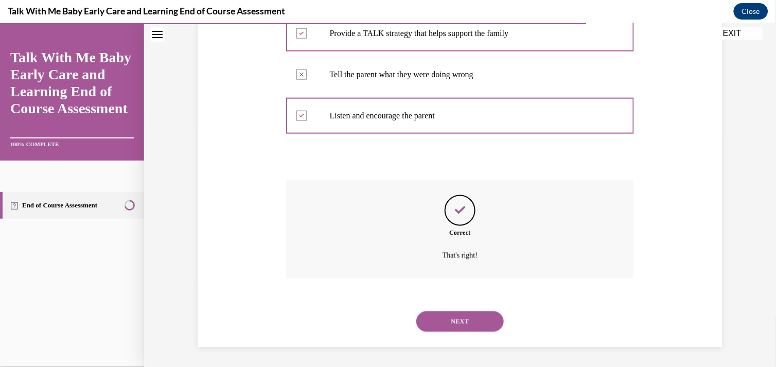
click at [431, 324] on button "NEXT" at bounding box center [459, 321] width 87 height 21
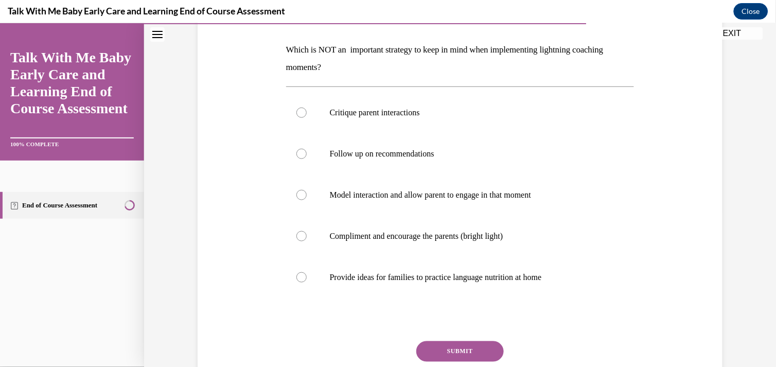
scroll to position [165, 0]
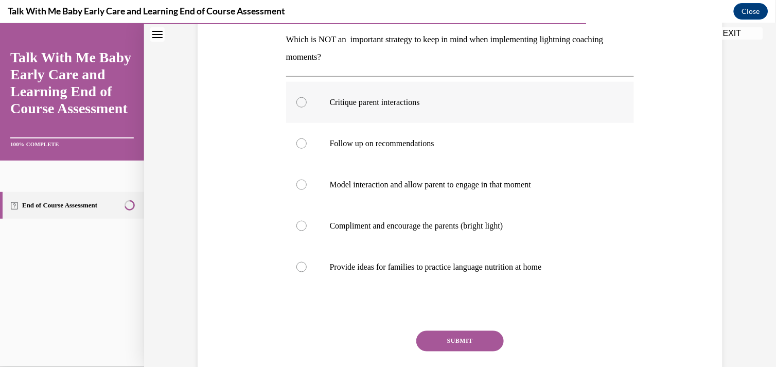
click at [369, 91] on label "Critique parent interactions" at bounding box center [460, 101] width 348 height 41
click at [307, 97] on input "Critique parent interactions" at bounding box center [301, 102] width 10 height 10
radio input "true"
click at [451, 341] on button "SUBMIT" at bounding box center [459, 340] width 87 height 21
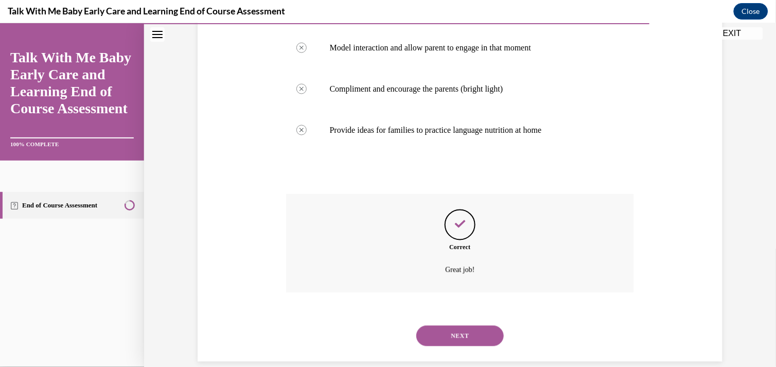
scroll to position [316, 0]
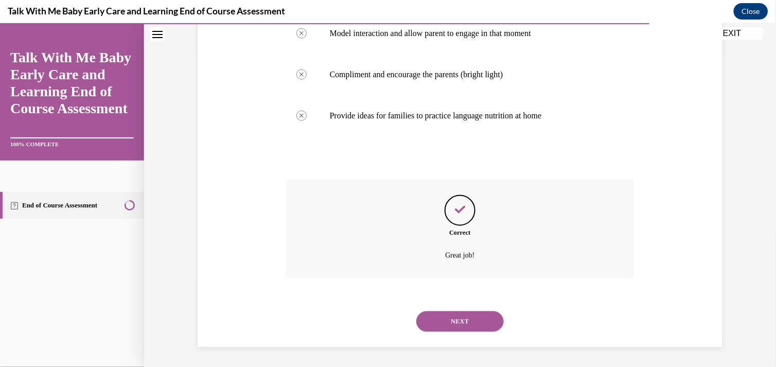
click at [453, 321] on button "NEXT" at bounding box center [459, 321] width 87 height 21
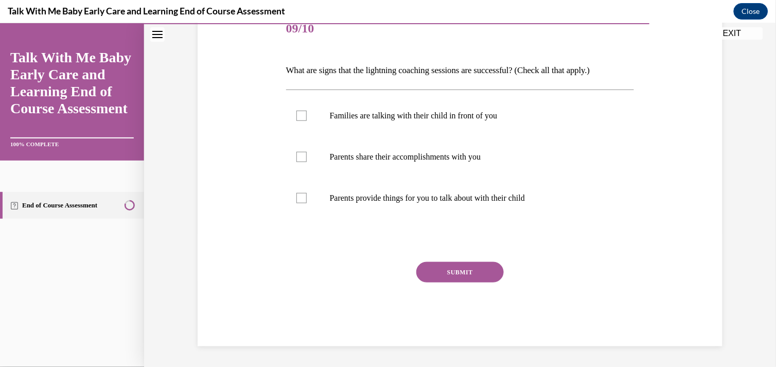
scroll to position [114, 0]
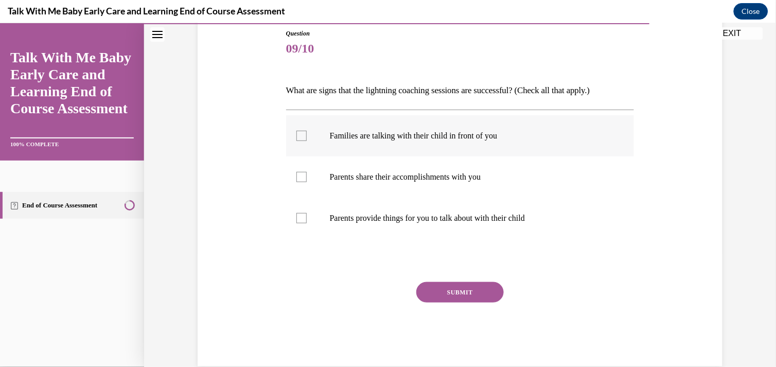
click at [322, 132] on label "Families are talking with their child in front of you" at bounding box center [460, 135] width 348 height 41
click at [307, 132] on input "Families are talking with their child in front of you" at bounding box center [301, 135] width 10 height 10
checkbox input "true"
click at [316, 167] on label "Parents share their accomplishments with you" at bounding box center [460, 176] width 348 height 41
click at [307, 171] on input "Parents share their accomplishments with you" at bounding box center [301, 176] width 10 height 10
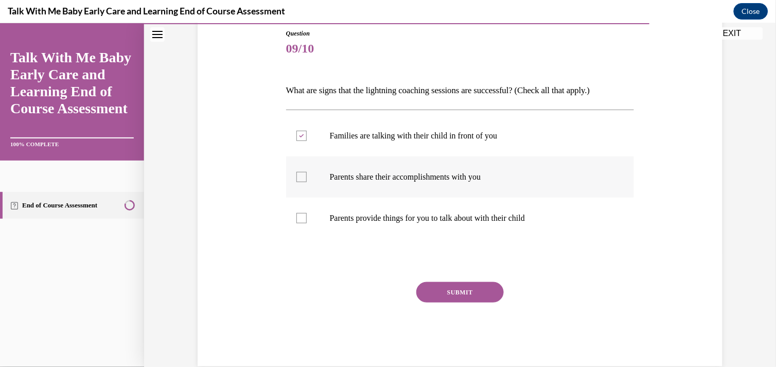
checkbox input "true"
click at [310, 211] on label "Parents provide things for you to talk about with their child" at bounding box center [460, 217] width 348 height 41
click at [307, 213] on input "Parents provide things for you to talk about with their child" at bounding box center [301, 218] width 10 height 10
checkbox input "true"
click at [423, 296] on button "SUBMIT" at bounding box center [459, 291] width 87 height 21
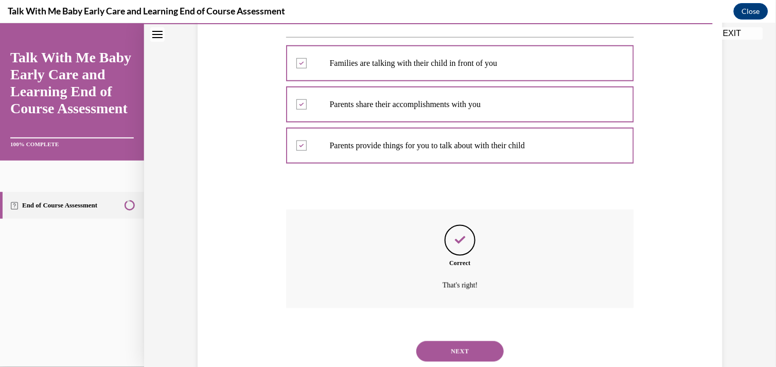
scroll to position [217, 0]
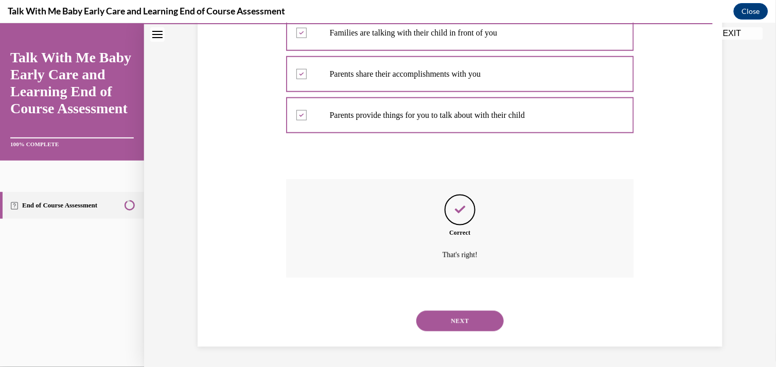
click at [464, 321] on button "NEXT" at bounding box center [459, 320] width 87 height 21
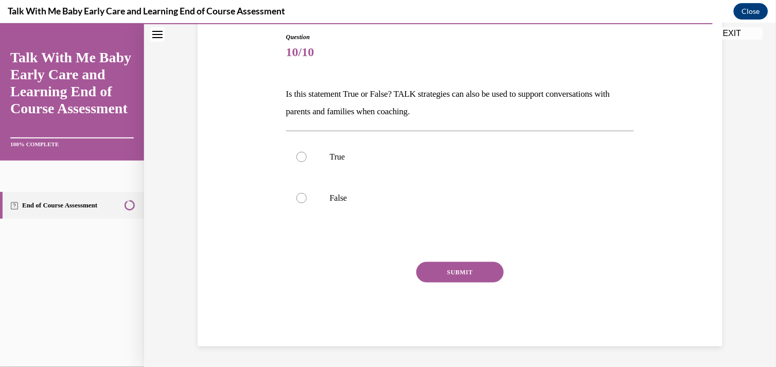
scroll to position [110, 0]
click at [335, 158] on p "True" at bounding box center [469, 157] width 279 height 10
click at [307, 158] on input "True" at bounding box center [301, 157] width 10 height 10
radio input "true"
click at [433, 274] on button "SUBMIT" at bounding box center [459, 272] width 87 height 21
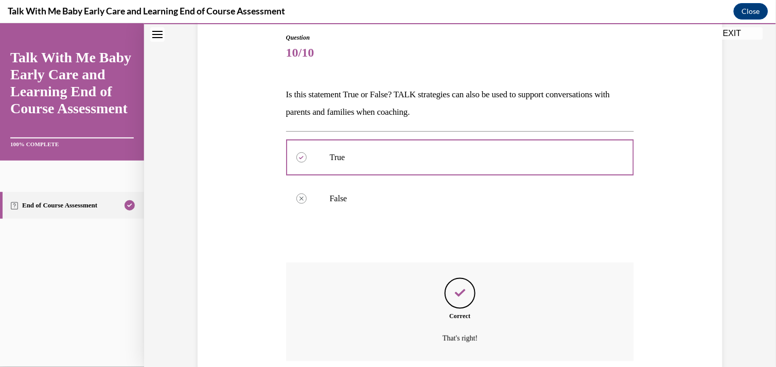
scroll to position [193, 0]
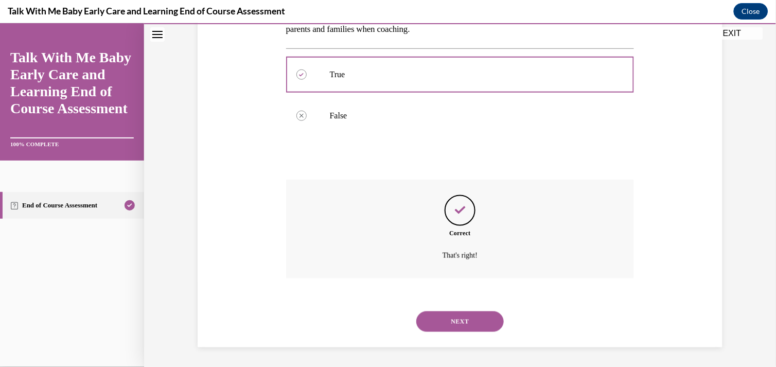
click at [446, 319] on button "NEXT" at bounding box center [459, 321] width 87 height 21
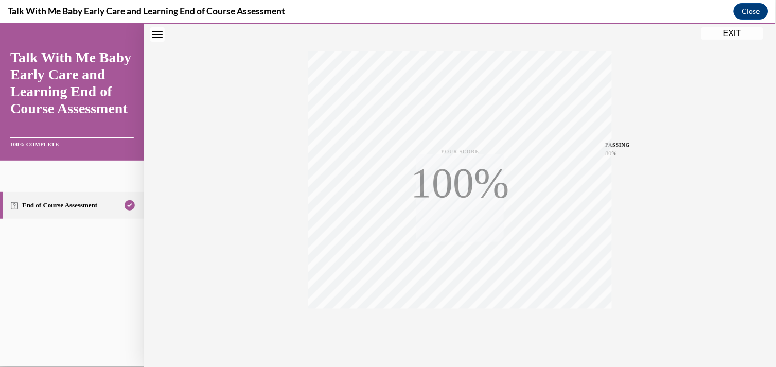
scroll to position [183, 0]
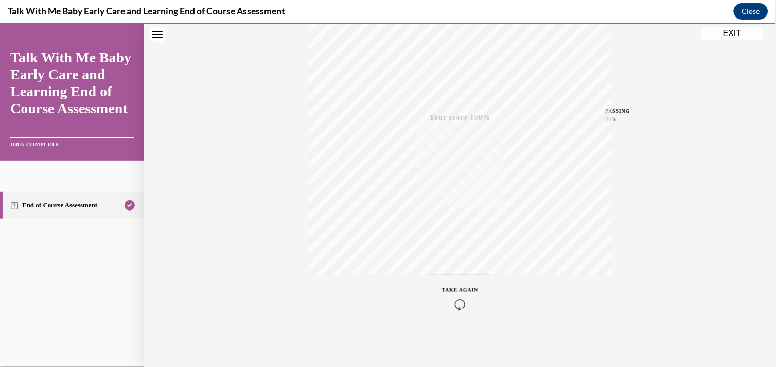
click at [734, 32] on button "EXIT" at bounding box center [732, 33] width 62 height 12
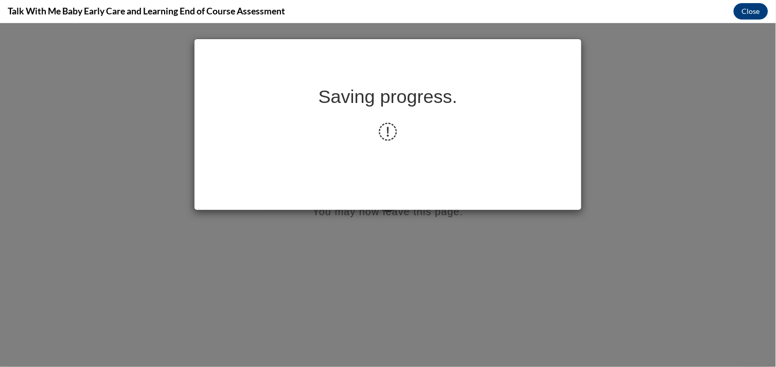
scroll to position [0, 0]
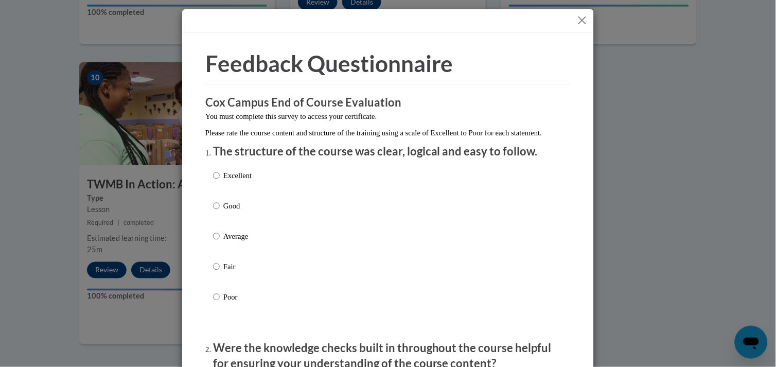
click at [226, 211] on p "Good" at bounding box center [237, 205] width 28 height 11
click at [220, 211] on input "Good" at bounding box center [216, 205] width 7 height 11
radio input "true"
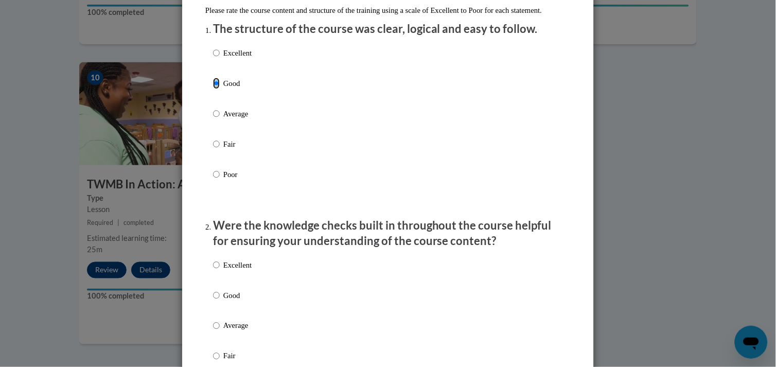
scroll to position [140, 0]
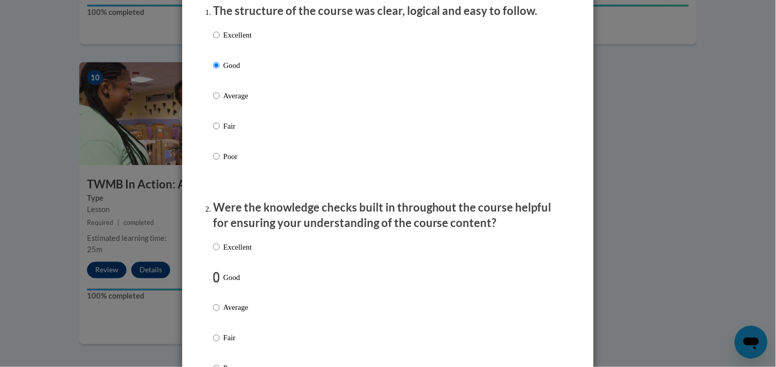
click at [213, 283] on input "Good" at bounding box center [216, 277] width 7 height 11
radio input "true"
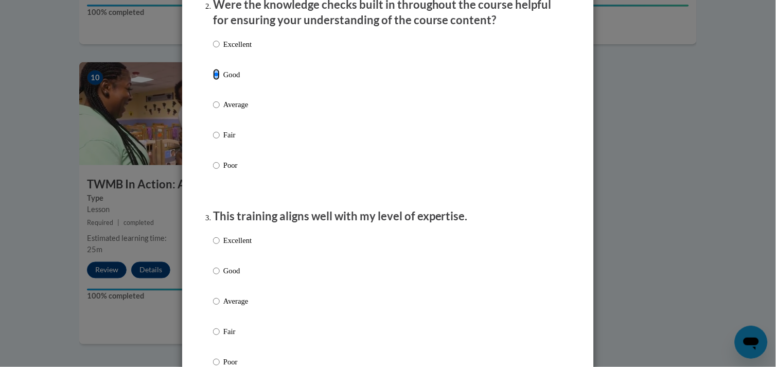
scroll to position [346, 0]
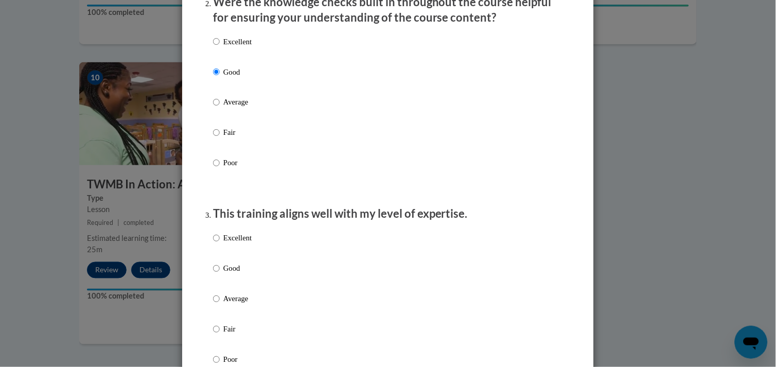
click at [218, 277] on label "Good" at bounding box center [232, 277] width 39 height 28
click at [218, 274] on input "Good" at bounding box center [216, 268] width 7 height 11
radio input "true"
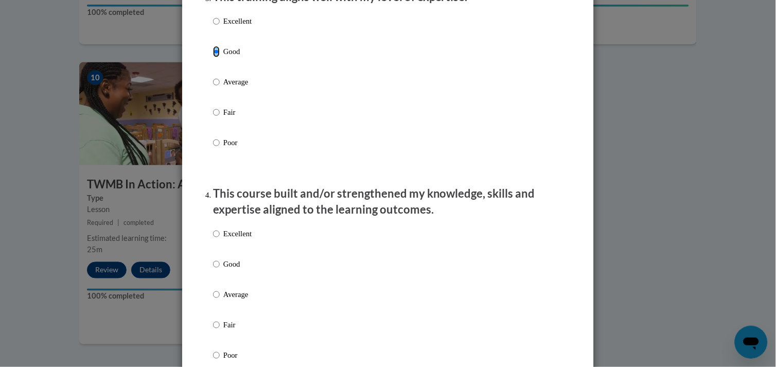
scroll to position [563, 0]
click at [218, 277] on label "Good" at bounding box center [232, 272] width 39 height 28
click at [218, 269] on input "Good" at bounding box center [216, 263] width 7 height 11
radio input "true"
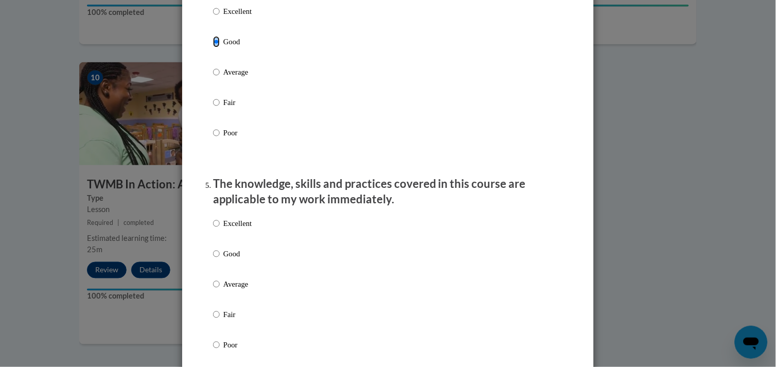
scroll to position [795, 0]
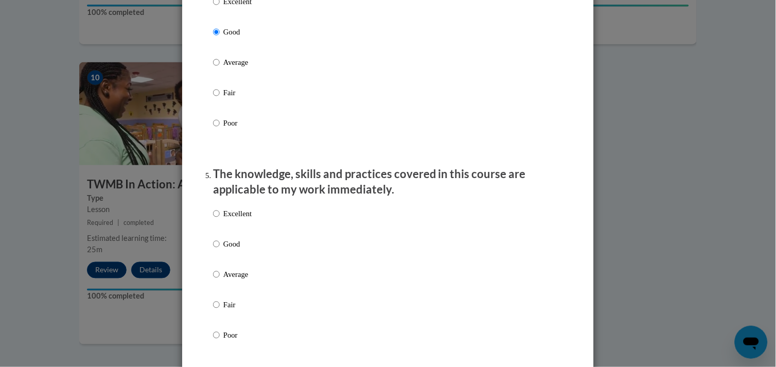
click at [223, 250] on p "Good" at bounding box center [237, 243] width 28 height 11
click at [220, 250] on input "Good" at bounding box center [216, 243] width 7 height 11
radio input "true"
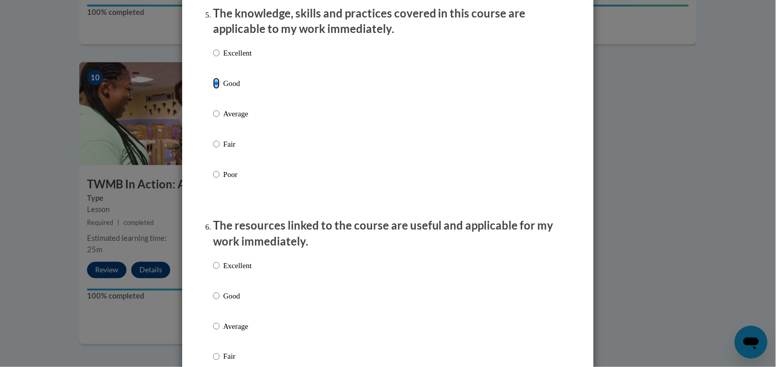
scroll to position [966, 0]
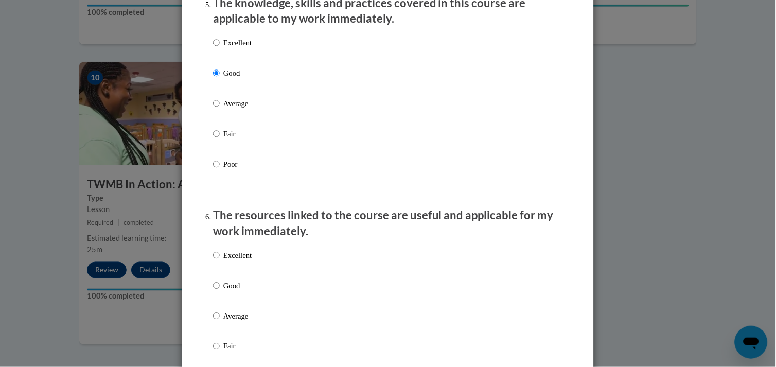
click at [220, 306] on label "Good" at bounding box center [232, 294] width 39 height 28
click at [220, 291] on input "Good" at bounding box center [216, 285] width 7 height 11
radio input "true"
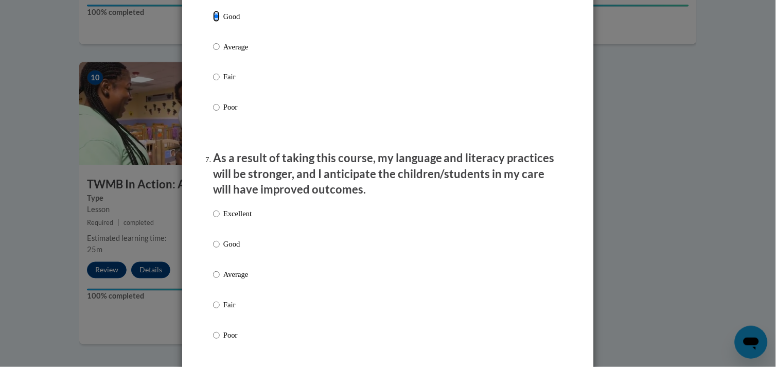
scroll to position [1235, 0]
click at [224, 250] on p "Good" at bounding box center [237, 243] width 28 height 11
click at [220, 250] on input "Good" at bounding box center [216, 243] width 7 height 11
radio input "true"
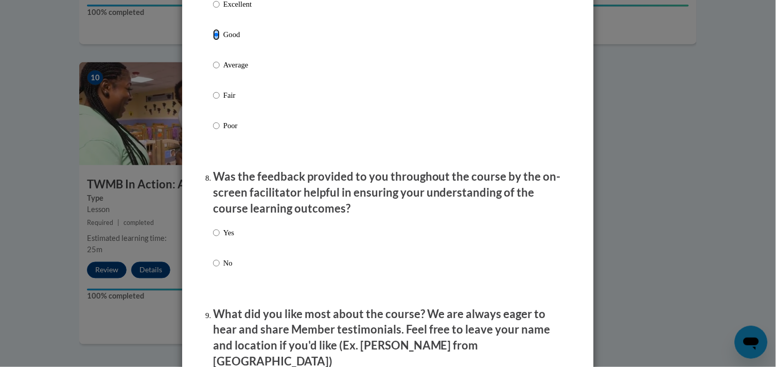
scroll to position [1446, 0]
click at [224, 254] on label "Yes" at bounding box center [223, 240] width 21 height 28
click at [220, 237] on input "Yes" at bounding box center [216, 231] width 7 height 11
radio input "true"
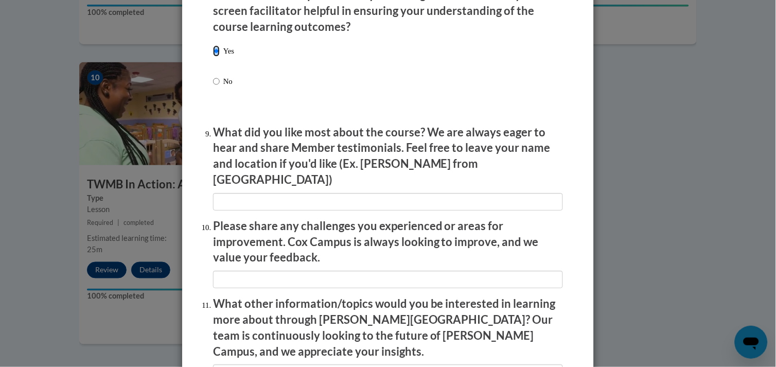
scroll to position [1778, 0]
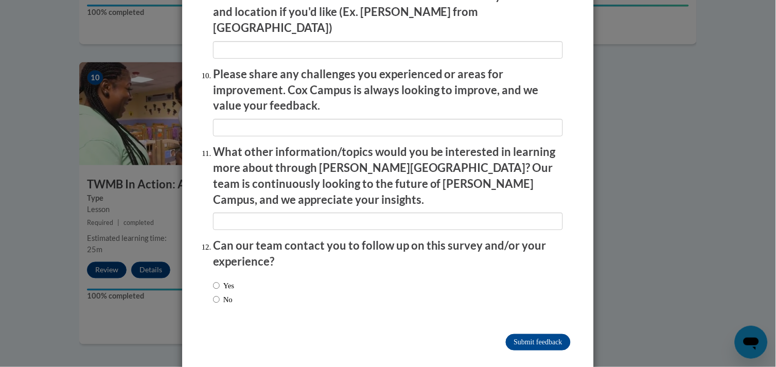
click at [221, 294] on label "No" at bounding box center [223, 299] width 20 height 11
click at [220, 294] on input "No" at bounding box center [216, 299] width 7 height 11
radio input "true"
click at [520, 334] on input "Submit feedback" at bounding box center [538, 342] width 65 height 16
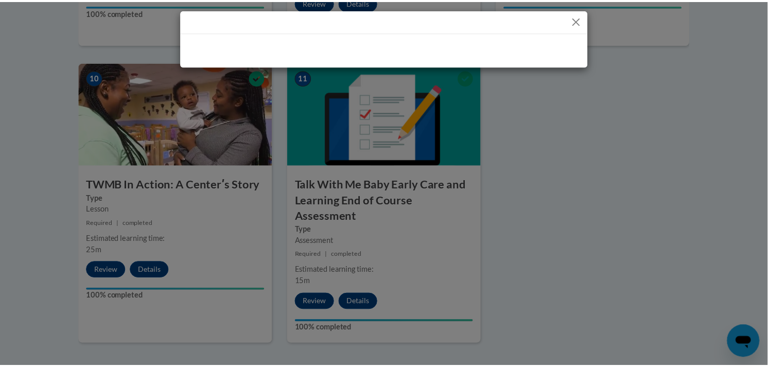
scroll to position [0, 0]
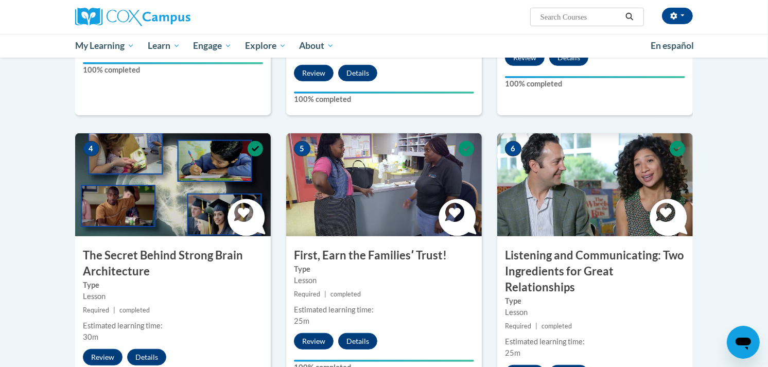
scroll to position [434, 0]
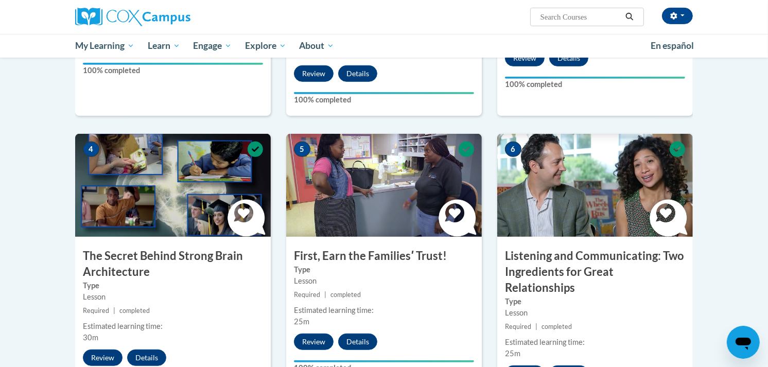
drag, startPoint x: 541, startPoint y: 142, endPoint x: 496, endPoint y: 120, distance: 49.9
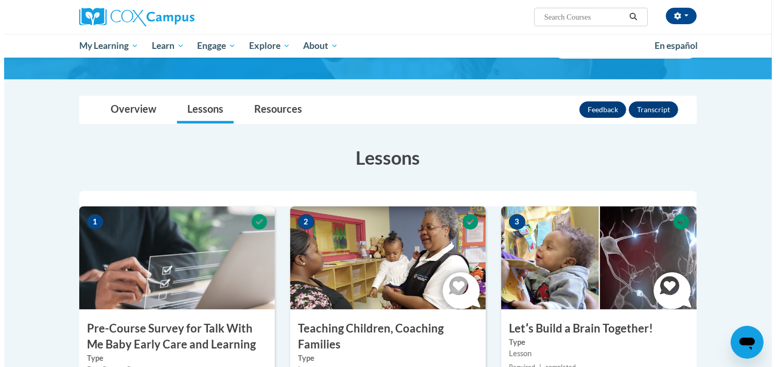
scroll to position [77, 0]
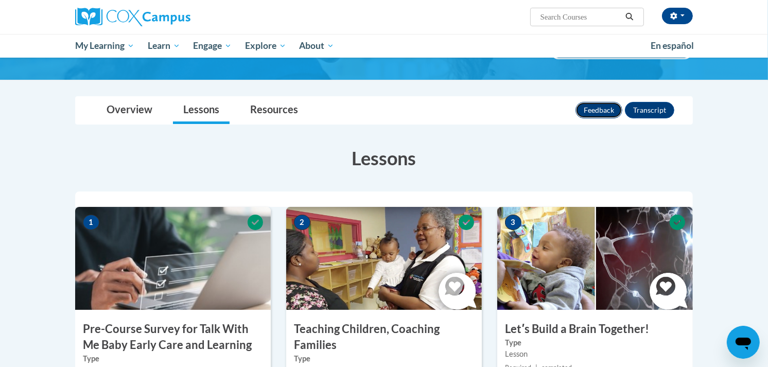
click at [579, 113] on button "Feedback" at bounding box center [598, 110] width 47 height 16
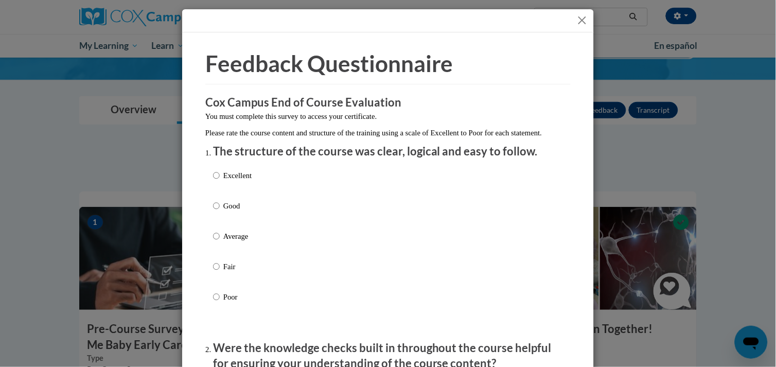
click at [226, 211] on p "Good" at bounding box center [237, 205] width 28 height 11
click at [220, 211] on input "Good" at bounding box center [216, 205] width 7 height 11
radio input "true"
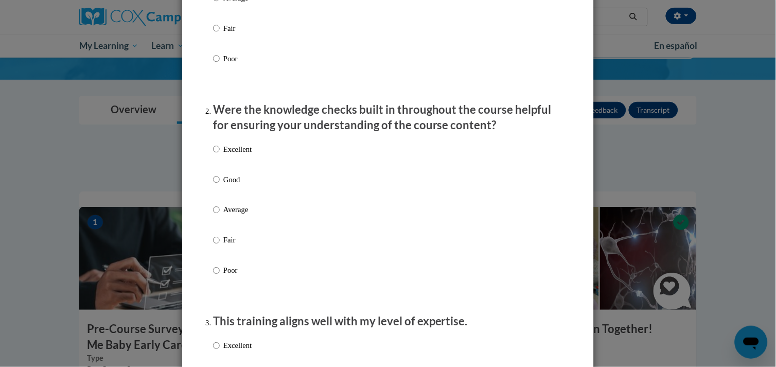
scroll to position [239, 0]
click at [223, 185] on p "Good" at bounding box center [237, 178] width 28 height 11
click at [220, 185] on input "Good" at bounding box center [216, 178] width 7 height 11
radio input "true"
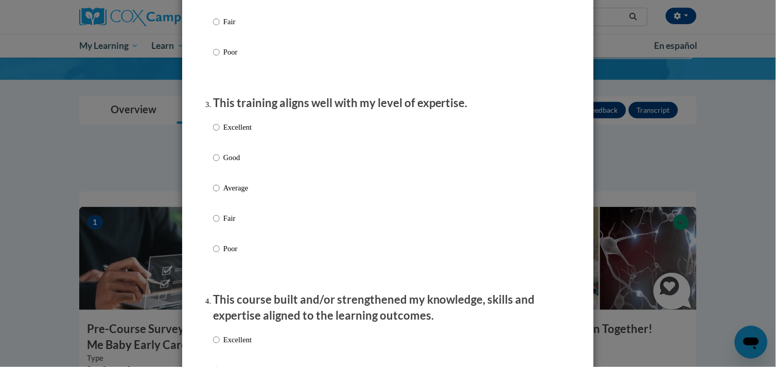
scroll to position [458, 0]
click at [223, 162] on p "Good" at bounding box center [237, 156] width 28 height 11
click at [220, 162] on input "Good" at bounding box center [216, 156] width 7 height 11
radio input "true"
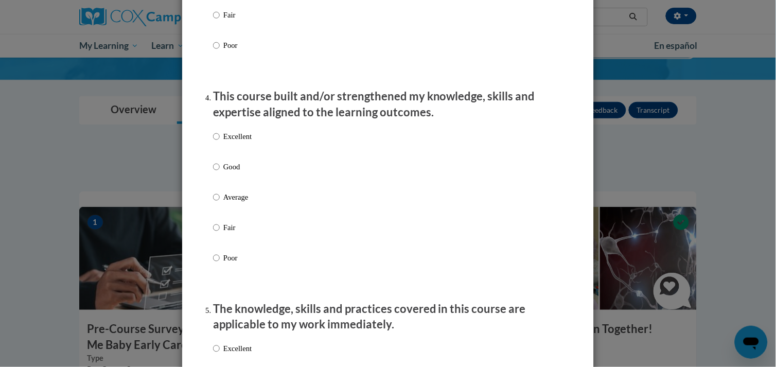
scroll to position [664, 0]
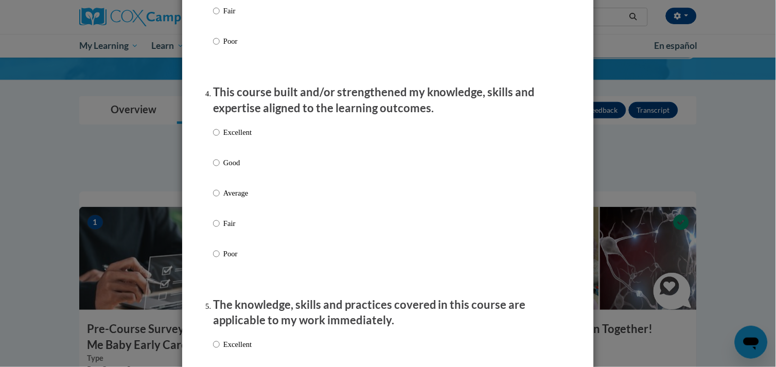
click at [223, 168] on p "Good" at bounding box center [237, 162] width 28 height 11
click at [220, 168] on input "Good" at bounding box center [216, 162] width 7 height 11
radio input "true"
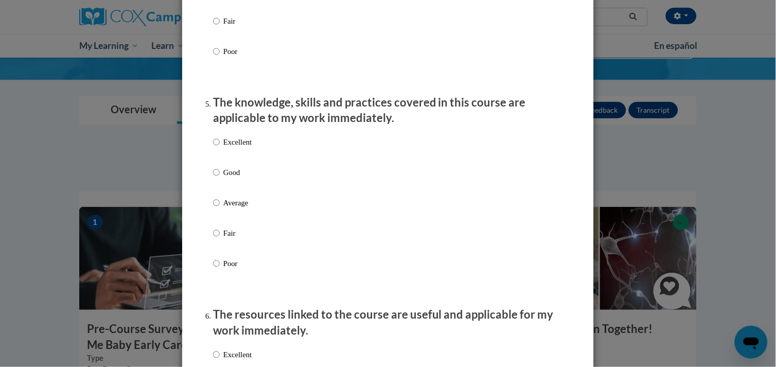
scroll to position [886, 0]
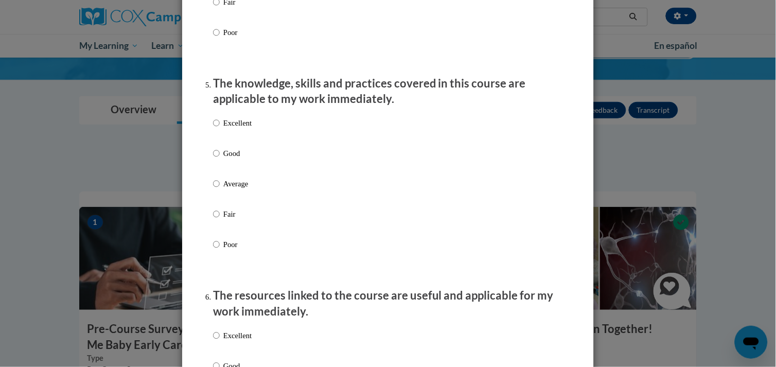
click at [223, 159] on p "Good" at bounding box center [237, 153] width 28 height 11
click at [220, 159] on input "Good" at bounding box center [216, 153] width 7 height 11
radio input "true"
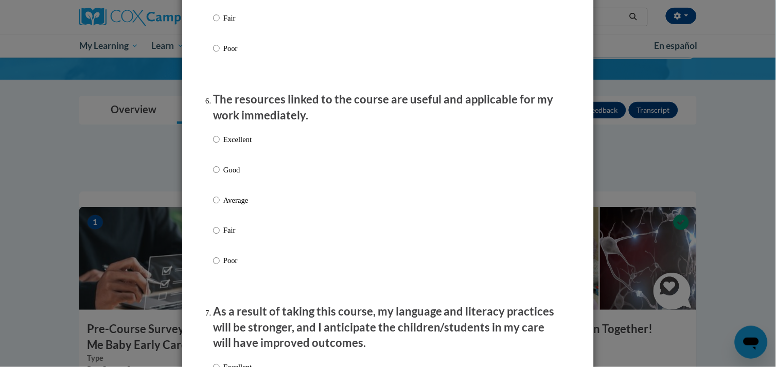
scroll to position [1082, 0]
click at [223, 175] on p "Good" at bounding box center [237, 169] width 28 height 11
click at [220, 175] on input "Good" at bounding box center [216, 169] width 7 height 11
radio input "true"
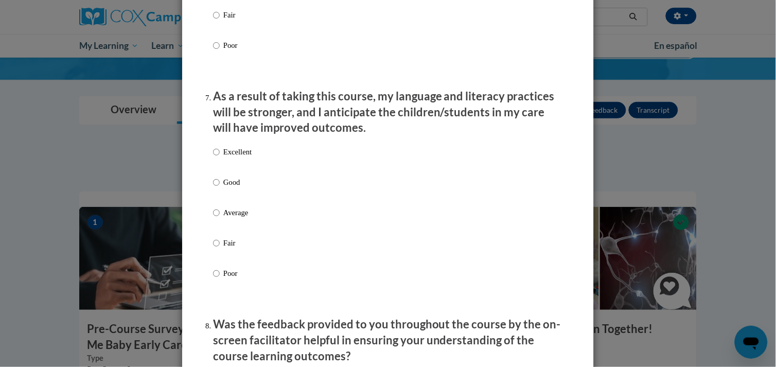
scroll to position [1297, 0]
click at [223, 188] on p "Good" at bounding box center [237, 181] width 28 height 11
click at [220, 188] on input "Good" at bounding box center [216, 181] width 7 height 11
radio input "true"
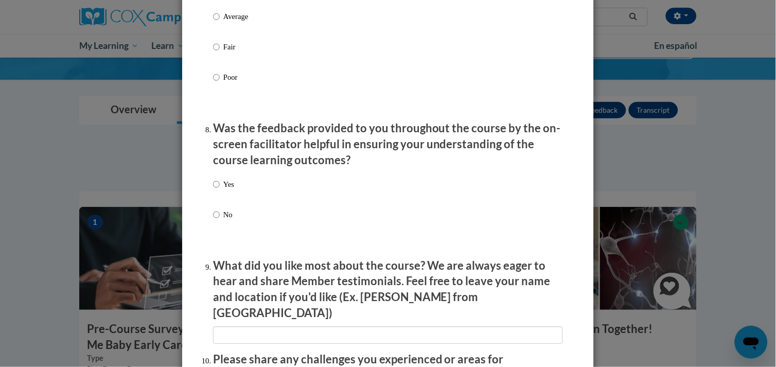
scroll to position [1500, 0]
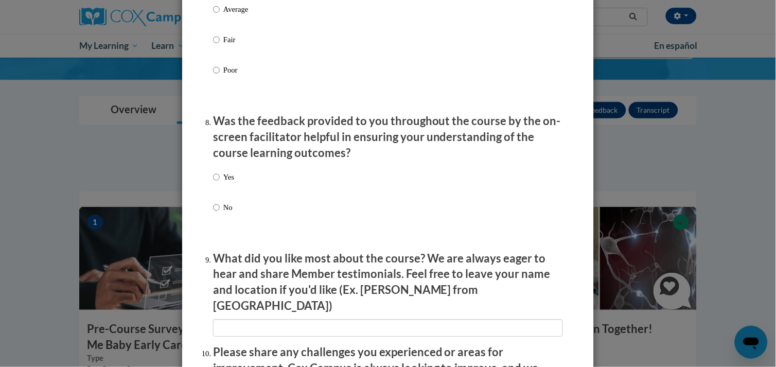
click at [223, 183] on p "Yes" at bounding box center [228, 176] width 11 height 11
click at [220, 183] on input "Yes" at bounding box center [216, 176] width 7 height 11
radio input "true"
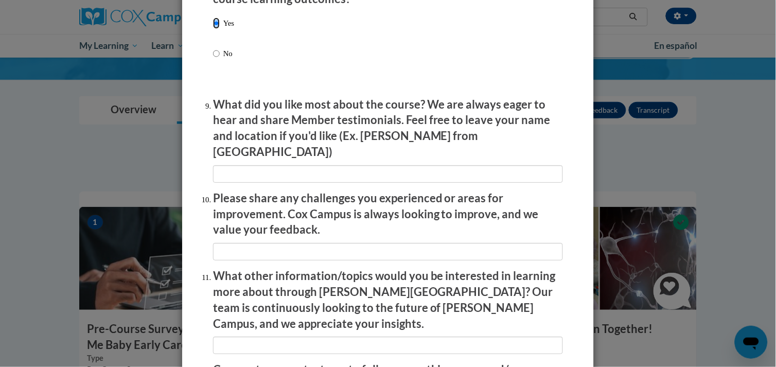
scroll to position [1778, 0]
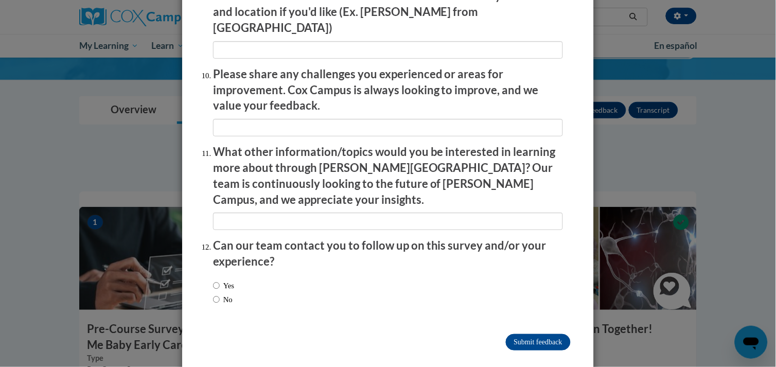
click at [219, 294] on label "No" at bounding box center [223, 299] width 20 height 11
click at [219, 294] on input "No" at bounding box center [216, 299] width 7 height 11
radio input "true"
click at [507, 334] on input "Submit feedback" at bounding box center [538, 342] width 65 height 16
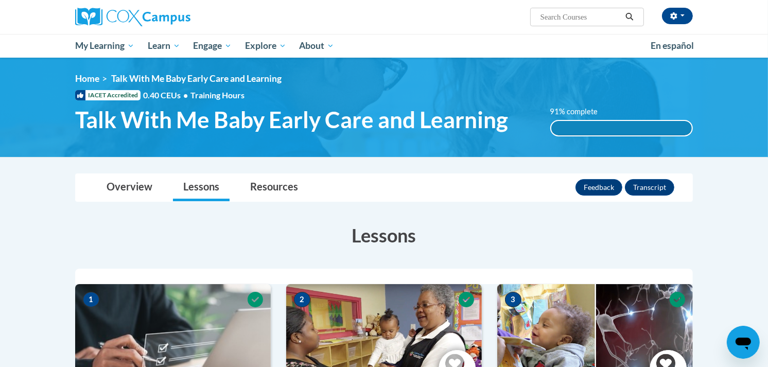
scroll to position [9, 0]
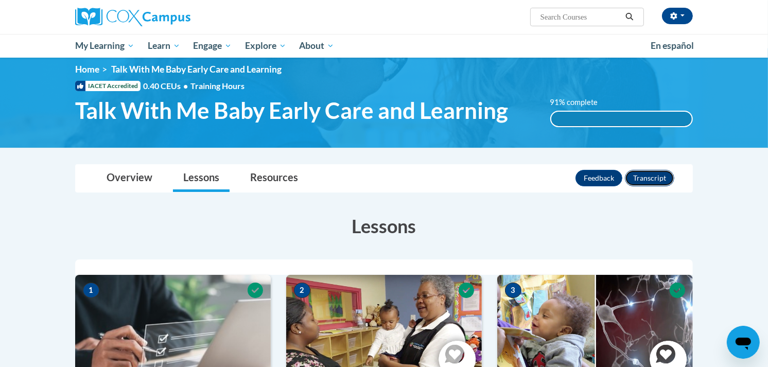
click at [652, 183] on button "Transcript" at bounding box center [649, 178] width 49 height 16
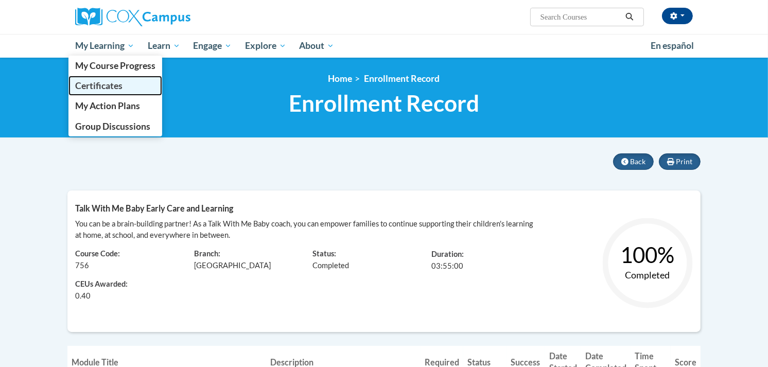
click at [104, 90] on span "Certificates" at bounding box center [98, 85] width 47 height 11
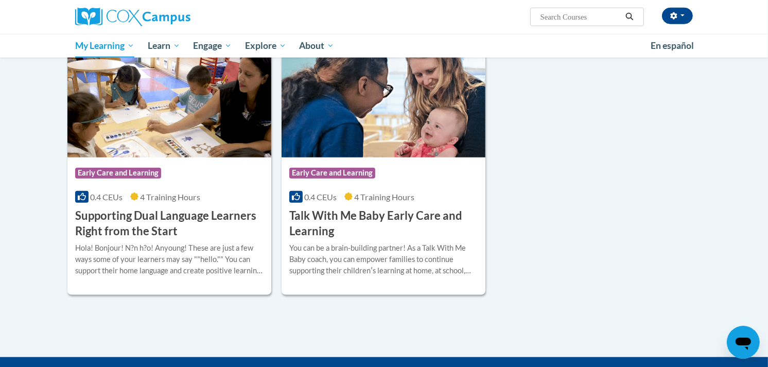
scroll to position [1031, 0]
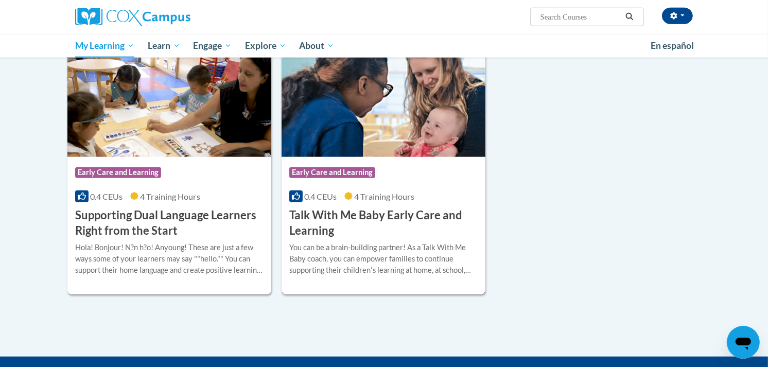
click at [356, 136] on img at bounding box center [383, 104] width 204 height 105
